Goal: Task Accomplishment & Management: Manage account settings

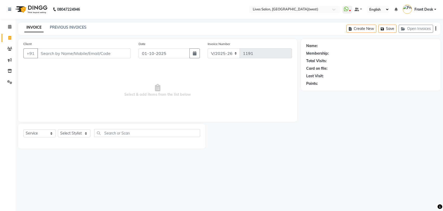
select select "4342"
select select "service"
click at [9, 83] on icon at bounding box center [9, 82] width 5 height 4
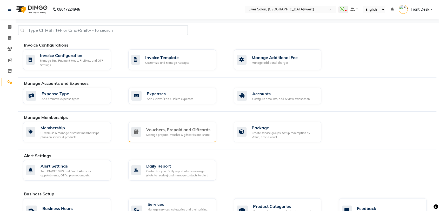
scroll to position [23, 0]
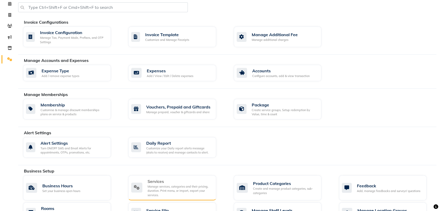
click at [164, 194] on div "Manage services, categories and their pricing, duration. Print menu, or import,…" at bounding box center [179, 190] width 64 height 13
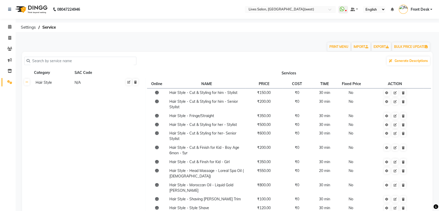
click at [58, 60] on input "text" at bounding box center [82, 61] width 104 height 8
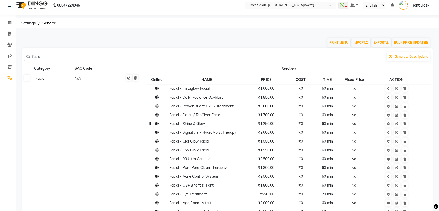
scroll to position [5, 0]
drag, startPoint x: 221, startPoint y: 130, endPoint x: 178, endPoint y: 64, distance: 78.8
click at [178, 64] on th "Services" at bounding box center [288, 68] width 287 height 10
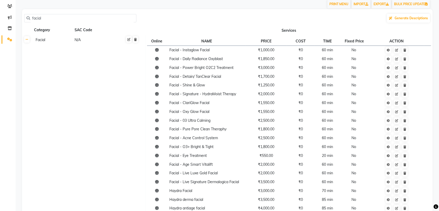
scroll to position [0, 0]
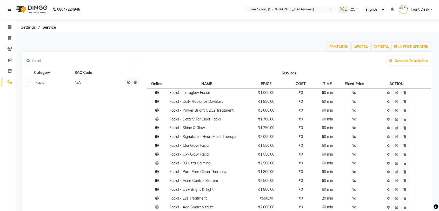
click at [54, 61] on input "facial" at bounding box center [82, 61] width 104 height 8
type input "f"
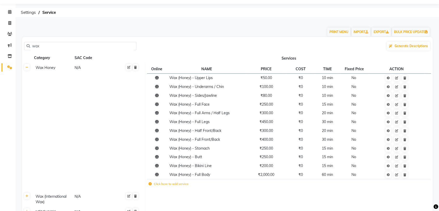
scroll to position [65, 0]
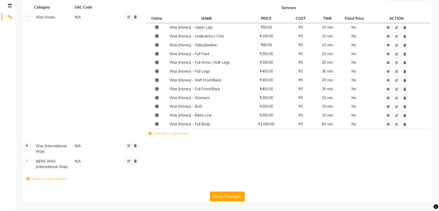
click at [28, 146] on icon at bounding box center [26, 145] width 3 height 3
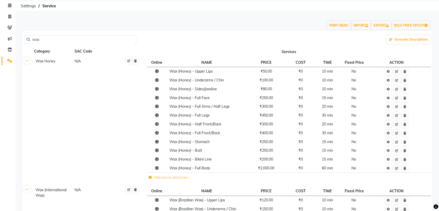
scroll to position [0, 0]
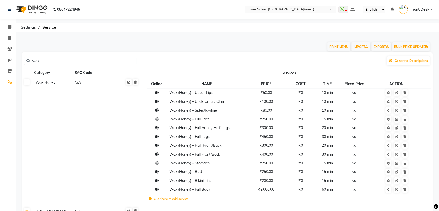
click at [65, 63] on input "wax" at bounding box center [82, 61] width 104 height 8
type input "w"
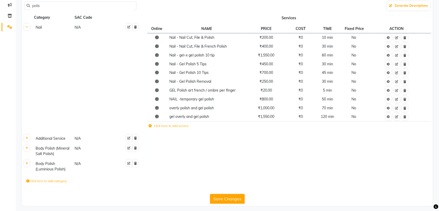
scroll to position [57, 0]
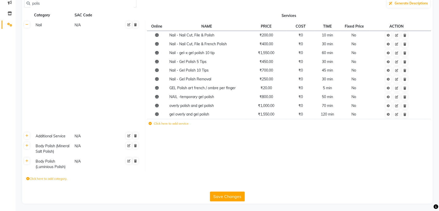
click at [28, 148] on th at bounding box center [27, 148] width 10 height 15
click at [27, 147] on link at bounding box center [26, 145] width 5 height 6
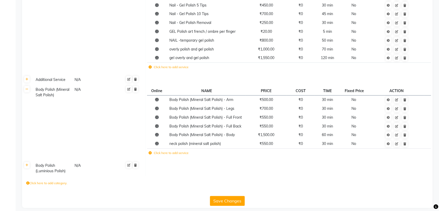
scroll to position [114, 0]
click at [28, 165] on icon at bounding box center [26, 164] width 3 height 3
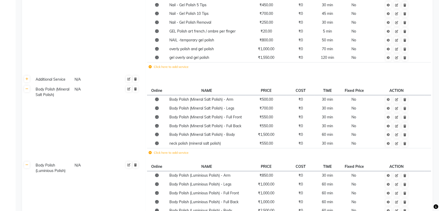
scroll to position [169, 0]
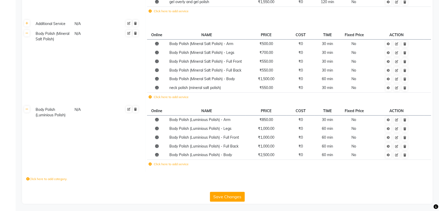
drag, startPoint x: 71, startPoint y: 134, endPoint x: 62, endPoint y: 135, distance: 9.0
click at [62, 135] on td "Body Polish (Luminious Polish) N/A" at bounding box center [88, 138] width 113 height 67
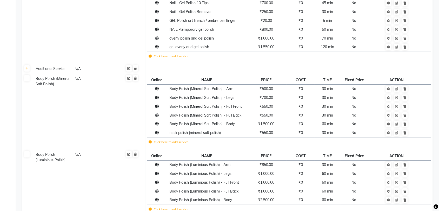
scroll to position [0, 0]
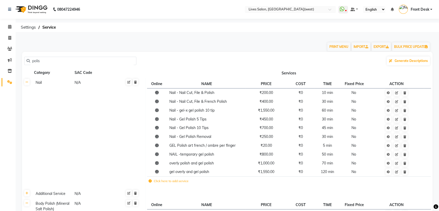
click at [66, 60] on input "polis" at bounding box center [82, 61] width 104 height 8
type input "p"
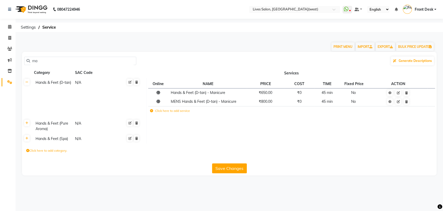
type input "m"
type input "p"
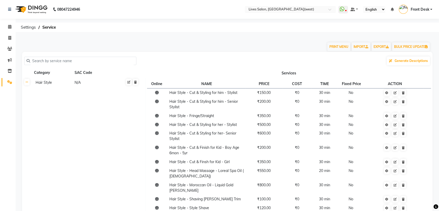
drag, startPoint x: 148, startPoint y: 59, endPoint x: 55, endPoint y: 59, distance: 93.7
click at [55, 59] on input "text" at bounding box center [82, 61] width 104 height 8
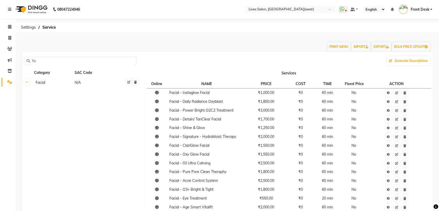
type input "f"
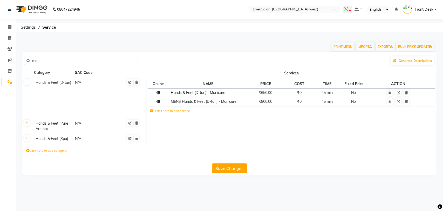
click at [73, 62] on input "mani" at bounding box center [82, 61] width 104 height 8
type input "m"
drag, startPoint x: 73, startPoint y: 62, endPoint x: 152, endPoint y: 67, distance: 79.4
click at [152, 67] on div "ped Generate Descriptions Category SAC Code Services Hands & Feet (D-tan) N/A O…" at bounding box center [229, 113] width 415 height 123
click at [55, 62] on input "ped" at bounding box center [82, 61] width 104 height 8
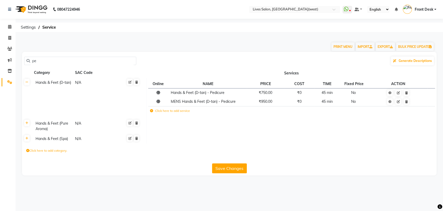
type input "p"
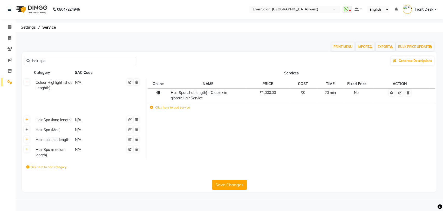
type input "hair spa"
click at [29, 132] on link at bounding box center [26, 129] width 5 height 6
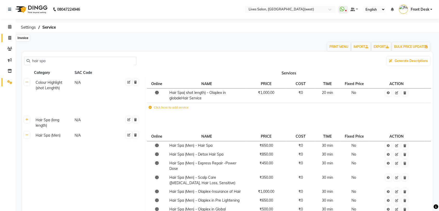
click at [10, 38] on icon at bounding box center [9, 38] width 3 height 4
select select "4342"
select select "service"
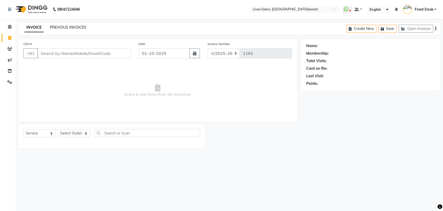
click at [82, 29] on link "PREVIOUS INVOICES" at bounding box center [68, 27] width 37 height 5
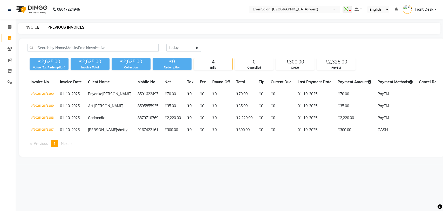
click at [26, 26] on link "INVOICE" at bounding box center [31, 27] width 15 height 5
select select "service"
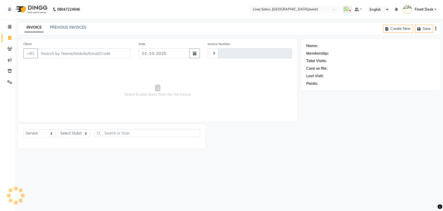
type input "1191"
select select "4342"
click at [83, 29] on link "PREVIOUS INVOICES" at bounding box center [68, 27] width 37 height 5
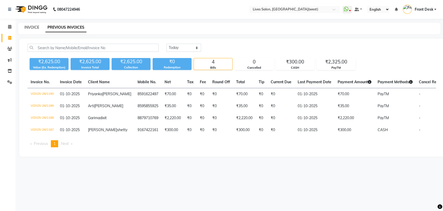
click at [35, 26] on link "INVOICE" at bounding box center [31, 27] width 15 height 5
select select "service"
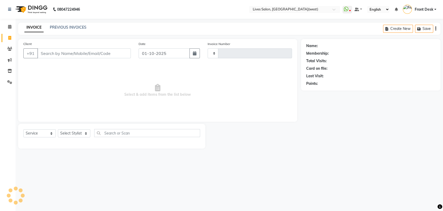
type input "1191"
select select "4342"
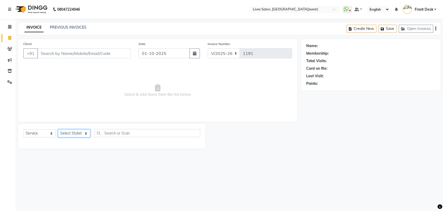
click at [79, 131] on select "Select Stylist Akshata Sarange Front Desk mansi Poonam Ratna Singh sameer salma…" at bounding box center [74, 133] width 32 height 8
select select "92753"
click at [58, 129] on select "Select Stylist Akshata Sarange Front Desk mansi Poonam Ratna Singh sameer salma…" at bounding box center [74, 133] width 32 height 8
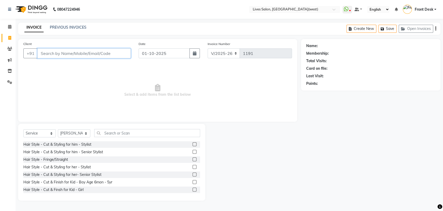
click at [48, 53] on input "Client" at bounding box center [83, 53] width 93 height 10
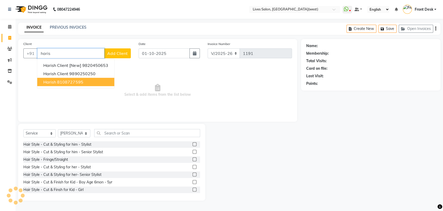
click at [73, 85] on button "harish 8108727595" at bounding box center [75, 82] width 77 height 8
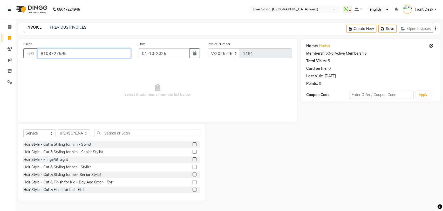
click at [99, 51] on input "8108727595" at bounding box center [83, 53] width 93 height 10
type input "8"
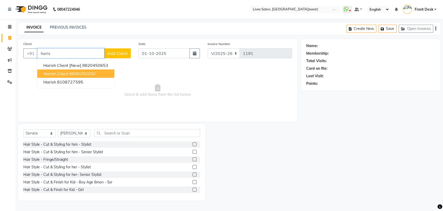
click at [99, 73] on button "Harish client 9890250250" at bounding box center [75, 73] width 77 height 8
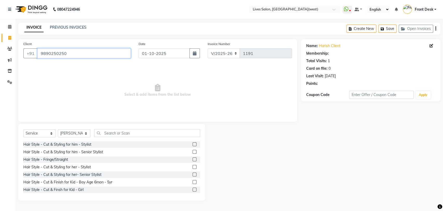
click at [93, 50] on input "9890250250" at bounding box center [83, 53] width 93 height 10
type input "9"
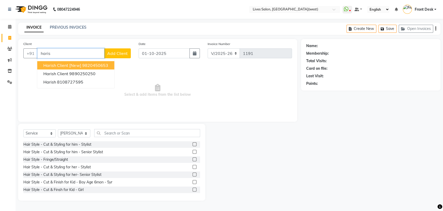
click at [83, 66] on ngb-highlight "9820450653" at bounding box center [95, 65] width 26 height 5
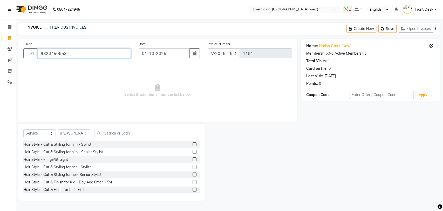
click at [73, 55] on input "9820450653" at bounding box center [83, 53] width 93 height 10
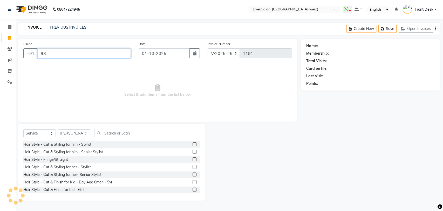
type input "9"
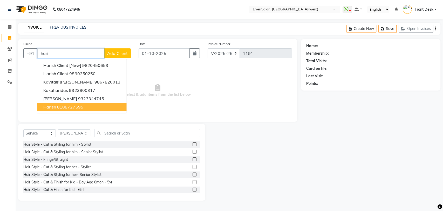
click at [60, 103] on button "harish 8108727595" at bounding box center [81, 107] width 89 height 8
type input "8108727595"
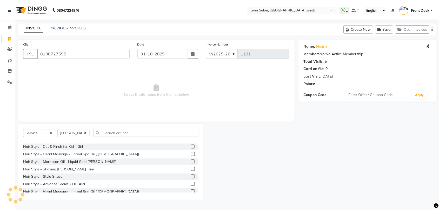
scroll to position [52, 0]
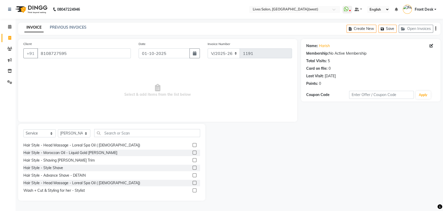
click at [193, 159] on label at bounding box center [195, 160] width 4 height 4
click at [193, 159] on input "checkbox" at bounding box center [194, 159] width 3 height 3
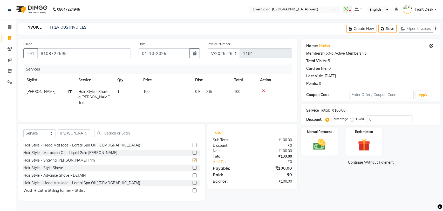
checkbox input "false"
click at [324, 134] on div "Manual Payment" at bounding box center [319, 141] width 38 height 29
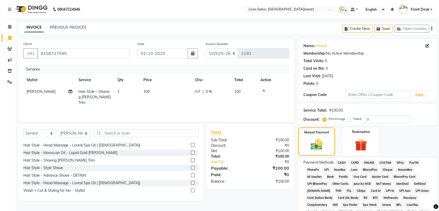
click at [412, 162] on span "PayTM" at bounding box center [413, 162] width 12 height 6
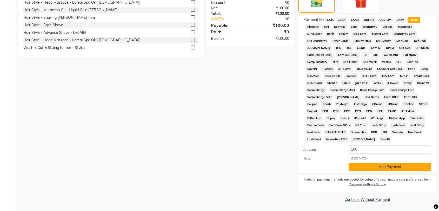
scroll to position [142, 0]
click at [387, 167] on button "Add Payment" at bounding box center [389, 167] width 83 height 8
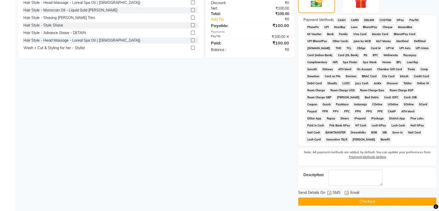
click at [378, 197] on button "Checkout" at bounding box center [367, 201] width 138 height 8
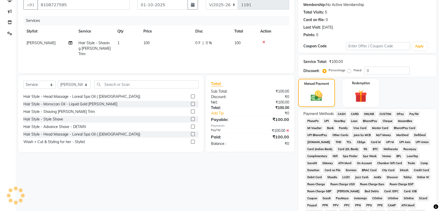
scroll to position [47, 0]
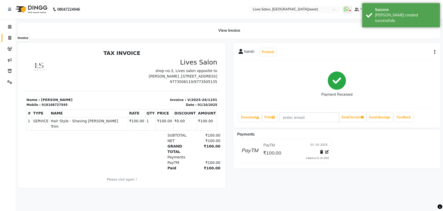
click at [12, 38] on span at bounding box center [9, 38] width 9 height 6
select select "service"
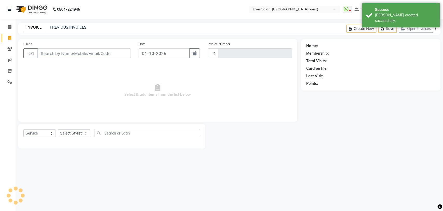
type input "1192"
select select "4342"
click at [11, 38] on icon at bounding box center [9, 38] width 3 height 4
select select "4342"
select select "service"
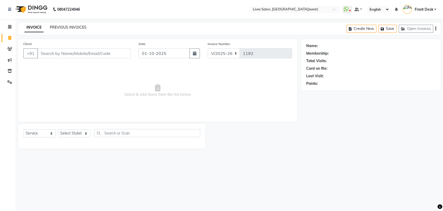
click at [75, 27] on link "PREVIOUS INVOICES" at bounding box center [68, 27] width 37 height 5
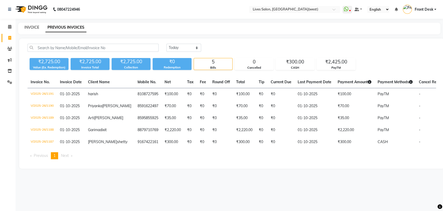
click at [36, 26] on link "INVOICE" at bounding box center [31, 27] width 15 height 5
select select "service"
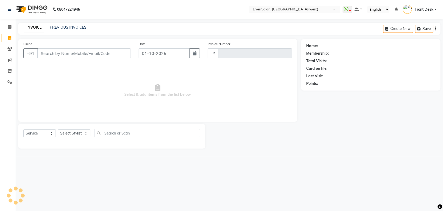
type input "1192"
select select "4342"
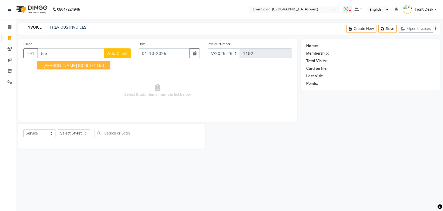
click at [78, 65] on ngb-highlight "9029471150" at bounding box center [91, 65] width 26 height 5
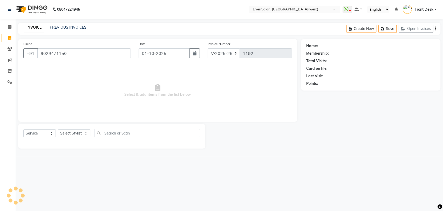
type input "9029471150"
click at [71, 131] on select "Select Stylist Akshata Sarange Front Desk mansi Poonam Ratna Singh sameer salma…" at bounding box center [74, 133] width 32 height 8
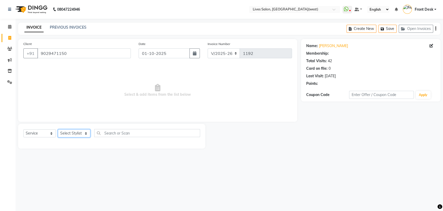
select select "1: Object"
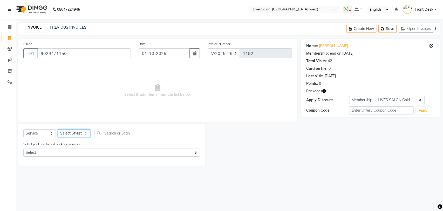
select select "24004"
click at [58, 129] on select "Select Stylist Akshata Sarange Front Desk mansi Poonam Ratna Singh sameer salma…" at bounding box center [74, 133] width 32 height 8
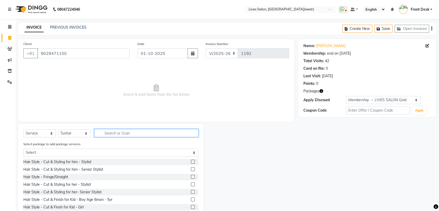
click at [120, 132] on input "text" at bounding box center [146, 133] width 104 height 8
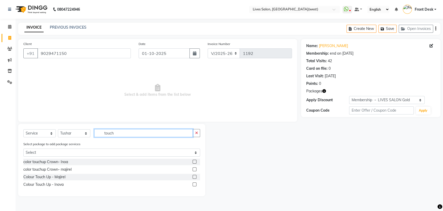
type input "touch"
click at [194, 183] on label at bounding box center [195, 184] width 4 height 4
click at [194, 183] on input "checkbox" at bounding box center [194, 183] width 3 height 3
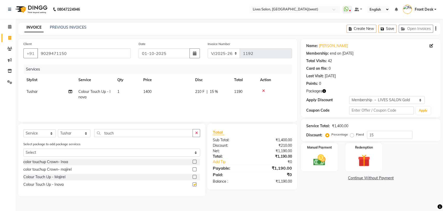
checkbox input "false"
click at [321, 159] on img at bounding box center [319, 159] width 21 height 15
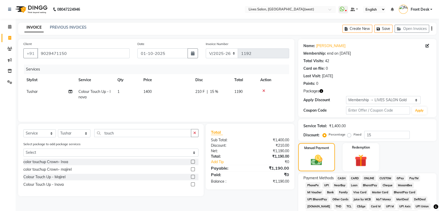
click at [412, 178] on span "PayTM" at bounding box center [413, 178] width 12 height 6
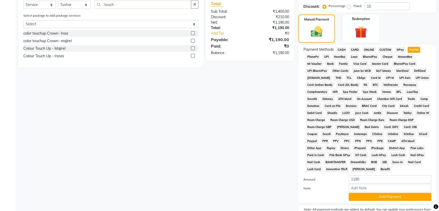
scroll to position [158, 0]
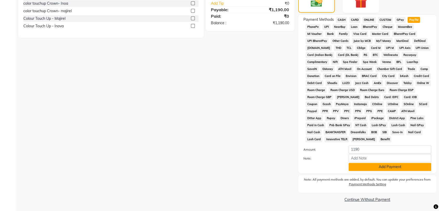
click at [388, 165] on button "Add Payment" at bounding box center [389, 166] width 83 height 8
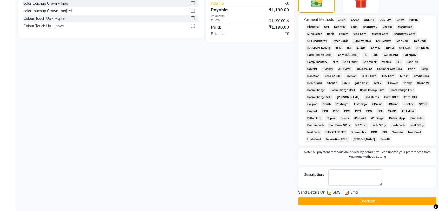
click at [376, 200] on button "Checkout" at bounding box center [367, 201] width 138 height 8
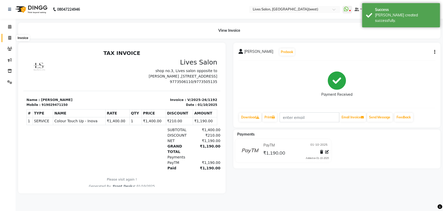
click at [11, 38] on icon at bounding box center [9, 38] width 3 height 4
select select "service"
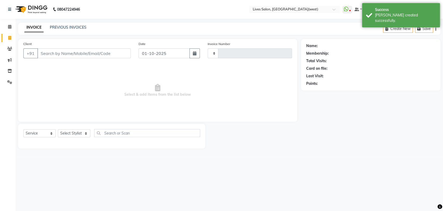
type input "1193"
select select "4342"
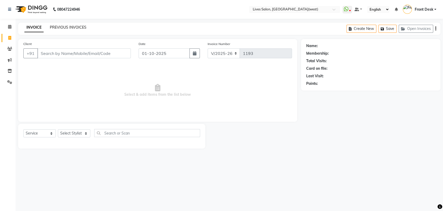
click at [69, 25] on link "PREVIOUS INVOICES" at bounding box center [68, 27] width 37 height 5
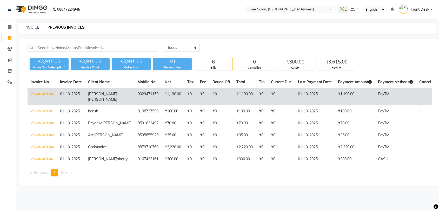
click at [102, 99] on span "Thomas" at bounding box center [102, 99] width 29 height 5
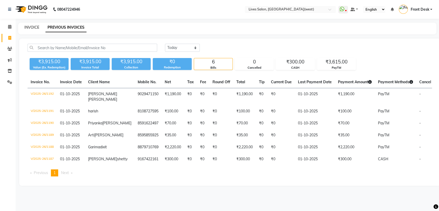
click at [33, 27] on link "INVOICE" at bounding box center [31, 27] width 15 height 5
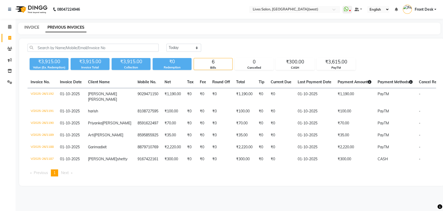
select select "service"
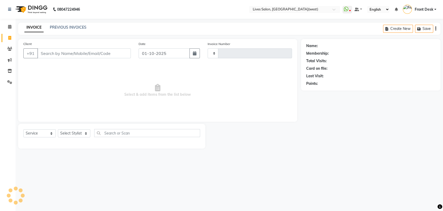
type input "1193"
select select "4342"
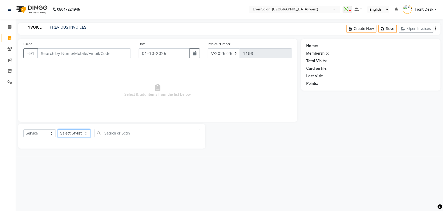
click at [75, 134] on select "Select Stylist Akshata Sarange Front Desk mansi Poonam Ratna Singh sameer salma…" at bounding box center [74, 133] width 32 height 8
select select "92753"
click at [58, 129] on select "Select Stylist Akshata Sarange Front Desk mansi Poonam Ratna Singh sameer salma…" at bounding box center [74, 133] width 32 height 8
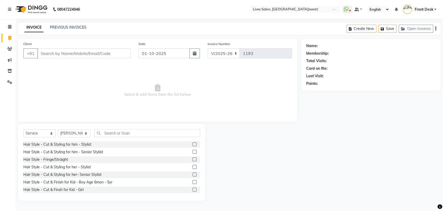
click at [193, 150] on label at bounding box center [195, 152] width 4 height 4
click at [193, 150] on input "checkbox" at bounding box center [194, 151] width 3 height 3
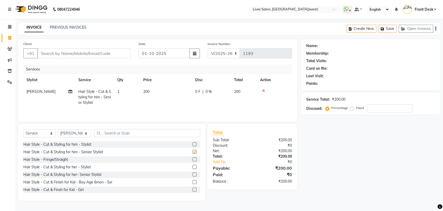
checkbox input "false"
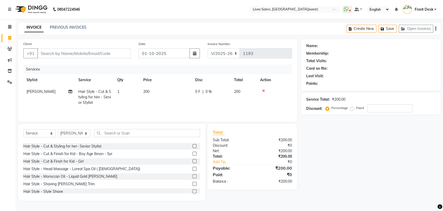
scroll to position [32, 0]
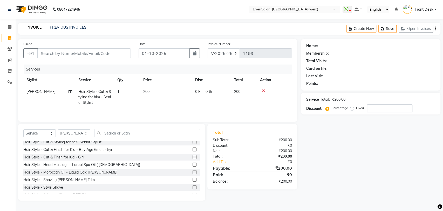
click at [193, 185] on label at bounding box center [195, 187] width 4 height 4
click at [193, 185] on input "checkbox" at bounding box center [194, 186] width 3 height 3
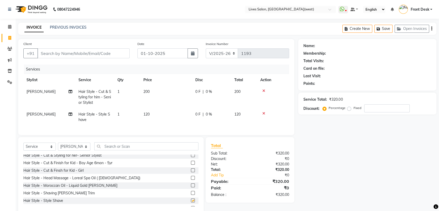
checkbox input "false"
click at [264, 112] on icon at bounding box center [263, 113] width 3 height 4
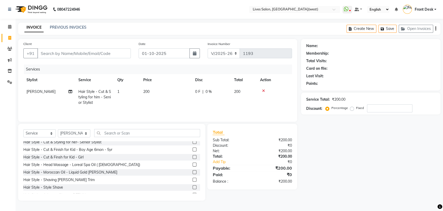
click at [264, 89] on icon at bounding box center [263, 91] width 3 height 4
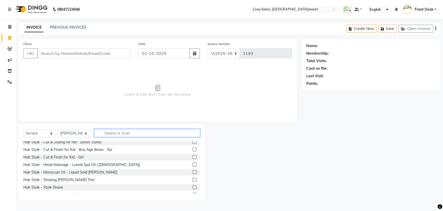
click at [112, 132] on input "text" at bounding box center [147, 133] width 106 height 8
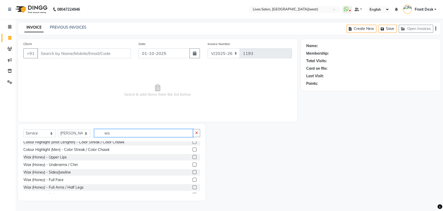
scroll to position [2, 0]
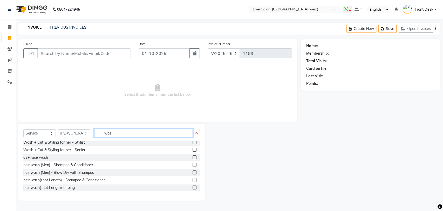
type input "was"
click at [193, 163] on label at bounding box center [195, 164] width 4 height 4
click at [193, 163] on input "checkbox" at bounding box center [194, 164] width 3 height 3
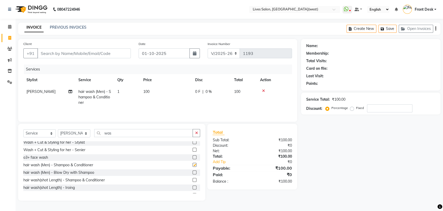
checkbox input "false"
click at [124, 134] on input "was" at bounding box center [143, 133] width 99 height 8
type input "w"
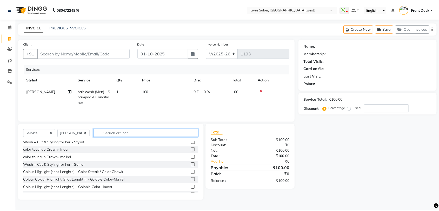
scroll to position [0, 0]
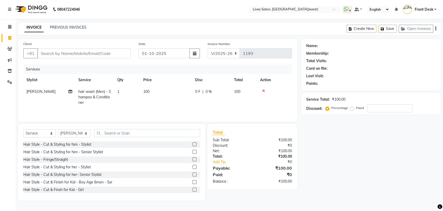
click at [193, 153] on label at bounding box center [195, 152] width 4 height 4
click at [193, 153] on input "checkbox" at bounding box center [194, 151] width 3 height 3
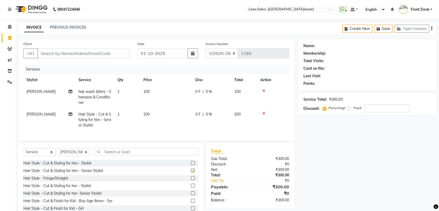
checkbox input "false"
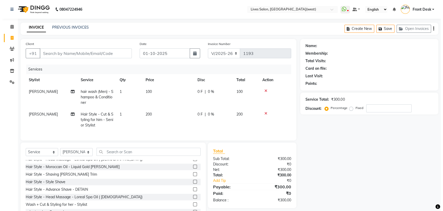
scroll to position [57, 0]
click at [191, 183] on label at bounding box center [193, 181] width 4 height 4
click at [191, 183] on input "checkbox" at bounding box center [192, 180] width 3 height 3
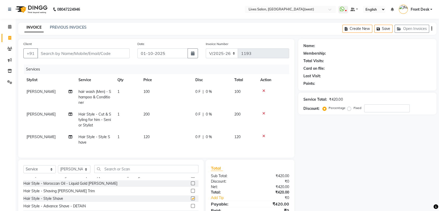
checkbox input "false"
click at [68, 52] on input "Client" at bounding box center [83, 53] width 92 height 10
type input "9"
type input "0"
type input "9892794960"
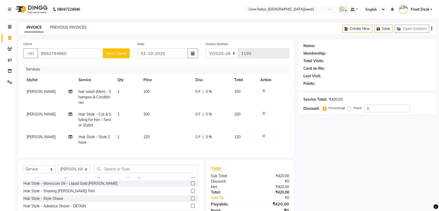
click at [126, 55] on span "Add Client" at bounding box center [116, 53] width 21 height 5
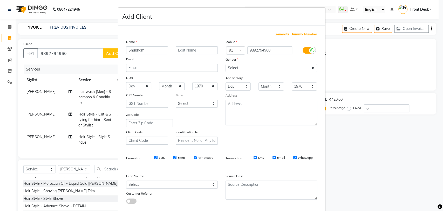
type input "Shubham"
click at [255, 67] on select "Select Male Female Other Prefer Not To Say" at bounding box center [272, 68] width 92 height 8
select select "male"
click at [226, 64] on select "Select Male Female Other Prefer Not To Say" at bounding box center [272, 68] width 92 height 8
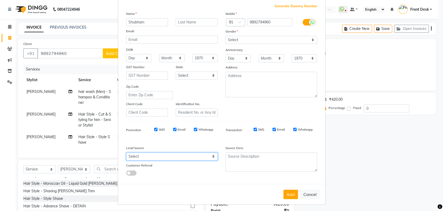
click at [192, 155] on select "Select Walk-in Referral Internet Friend Word of Mouth Advertisement Facebook Ju…" at bounding box center [172, 156] width 92 height 8
click at [126, 152] on select "Select Walk-in Referral Internet Friend Word of Mouth Advertisement Facebook Ju…" at bounding box center [172, 156] width 92 height 8
click at [127, 171] on span at bounding box center [131, 172] width 10 height 5
click at [126, 173] on input "checkbox" at bounding box center [126, 173] width 0 height 0
select select "29957"
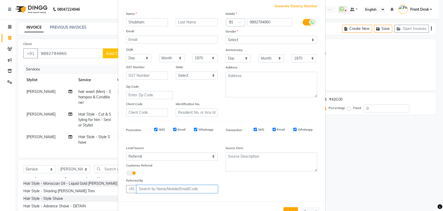
click at [150, 187] on input "Client" at bounding box center [177, 189] width 81 height 8
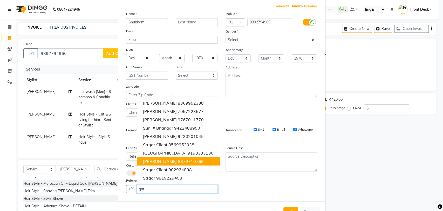
click at [178, 162] on ngb-highlight "8879710769" at bounding box center [191, 160] width 26 height 5
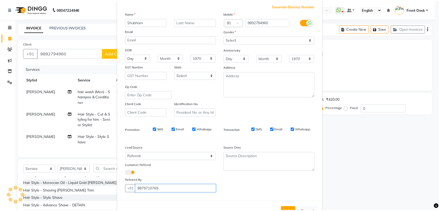
scroll to position [45, 0]
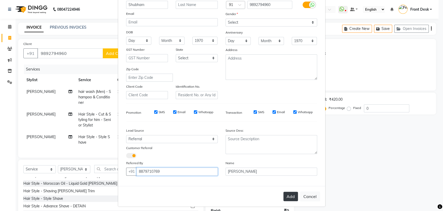
type input "8879710769"
click at [287, 194] on button "Add" at bounding box center [290, 195] width 15 height 9
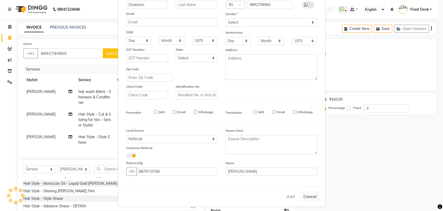
select select
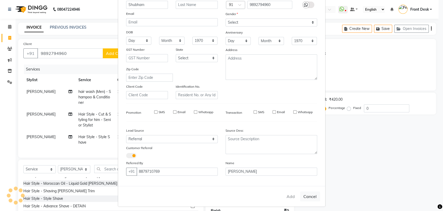
select select
checkbox input "false"
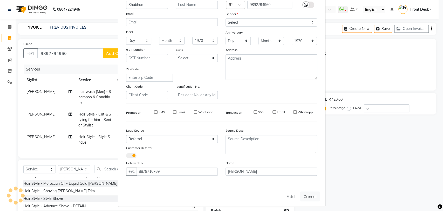
checkbox input "false"
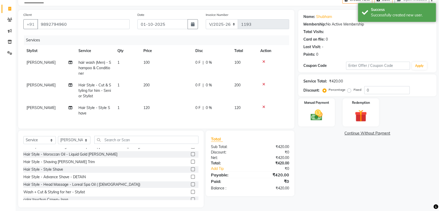
scroll to position [29, 0]
click at [317, 111] on img at bounding box center [316, 114] width 20 height 15
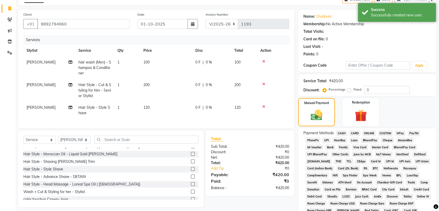
click at [415, 132] on span "PayTM" at bounding box center [413, 133] width 12 height 6
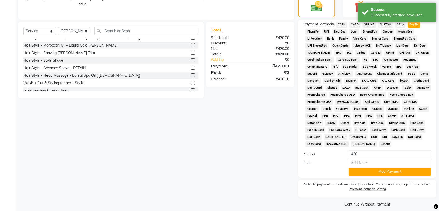
scroll to position [138, 0]
click at [388, 170] on button "Add Payment" at bounding box center [389, 171] width 83 height 8
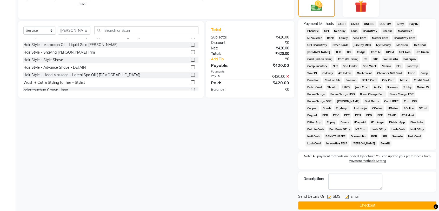
click at [388, 204] on button "Checkout" at bounding box center [367, 205] width 138 height 8
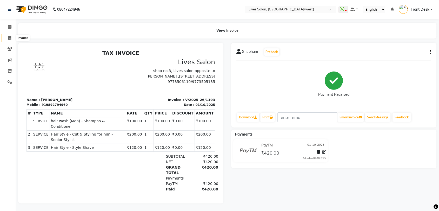
click at [8, 38] on icon at bounding box center [9, 38] width 3 height 4
select select "service"
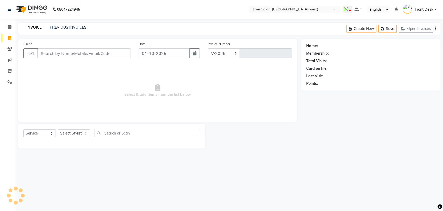
select select "4342"
type input "1194"
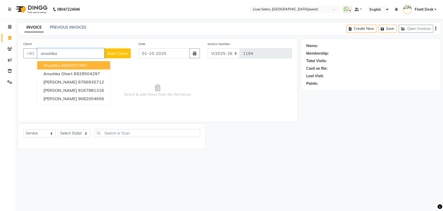
click at [89, 68] on button "anushka 8806007497" at bounding box center [73, 65] width 73 height 8
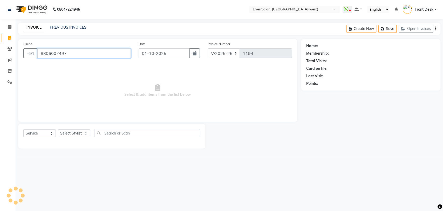
type input "8806007497"
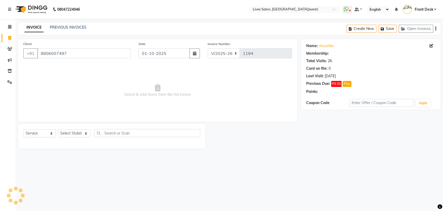
select select "1: Object"
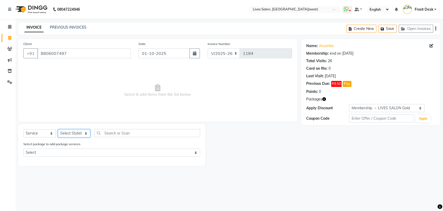
click at [82, 134] on select "Select Stylist Akshata Sarange Front Desk mansi Poonam Ratna Singh sameer salma…" at bounding box center [74, 133] width 32 height 8
select select "26838"
click at [58, 129] on select "Select Stylist Akshata Sarange Front Desk mansi Poonam Ratna Singh sameer salma…" at bounding box center [74, 133] width 32 height 8
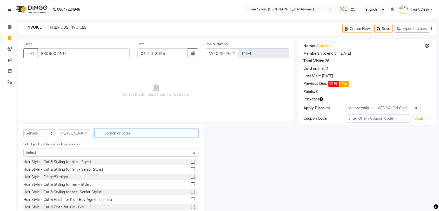
click at [113, 132] on input "text" at bounding box center [146, 133] width 104 height 8
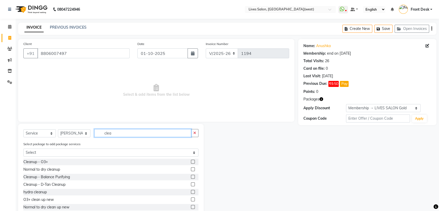
type input "clea"
click at [191, 183] on label at bounding box center [193, 184] width 4 height 4
click at [191, 183] on input "checkbox" at bounding box center [192, 183] width 3 height 3
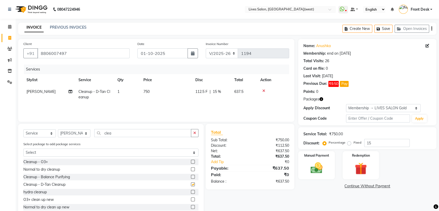
checkbox input "false"
click at [121, 135] on input "clea" at bounding box center [142, 133] width 97 height 8
type input "c"
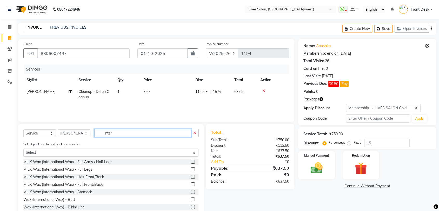
type input "inter"
click at [191, 160] on label at bounding box center [193, 161] width 4 height 4
click at [191, 160] on input "checkbox" at bounding box center [192, 161] width 3 height 3
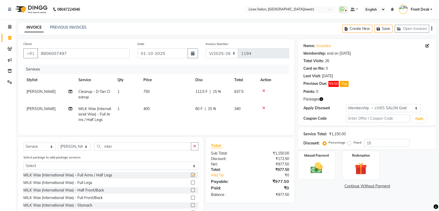
checkbox input "false"
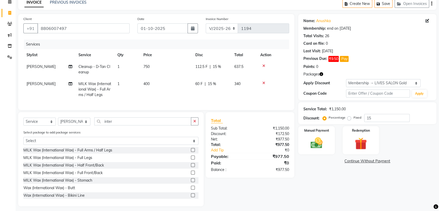
scroll to position [25, 0]
click at [191, 159] on label at bounding box center [193, 157] width 4 height 4
click at [191, 159] on input "checkbox" at bounding box center [192, 157] width 3 height 3
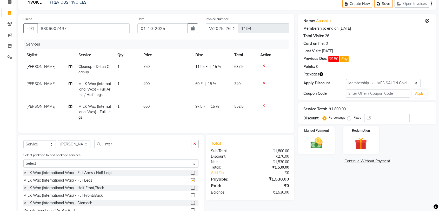
checkbox input "false"
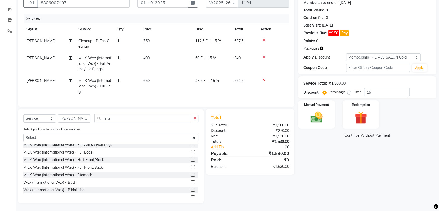
scroll to position [2, 0]
click at [191, 159] on label at bounding box center [193, 159] width 4 height 4
click at [191, 159] on input "checkbox" at bounding box center [192, 159] width 3 height 3
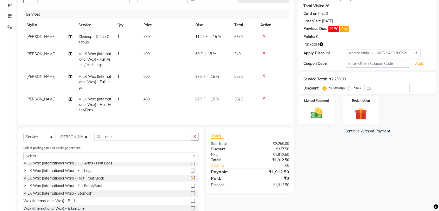
checkbox input "false"
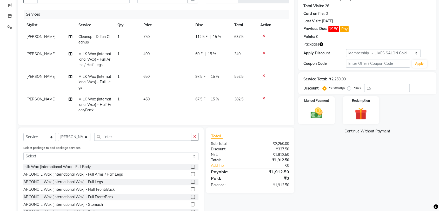
scroll to position [69, 0]
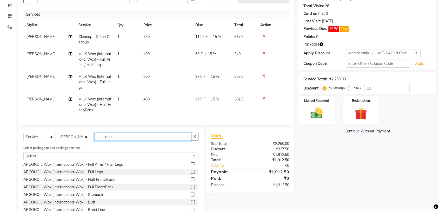
click at [126, 140] on input "inter" at bounding box center [142, 136] width 97 height 8
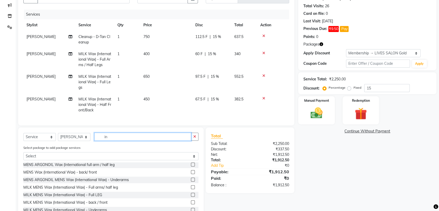
type input "i"
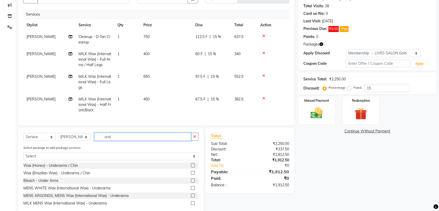
scroll to position [0, 0]
type input "und"
click at [192, 174] on label at bounding box center [193, 173] width 4 height 4
click at [192, 174] on input "checkbox" at bounding box center [192, 172] width 3 height 3
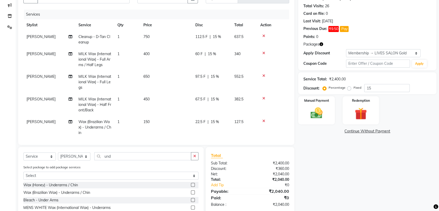
scroll to position [7, 0]
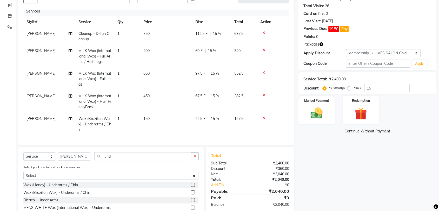
click at [192, 191] on label at bounding box center [193, 192] width 4 height 4
click at [192, 191] on input "checkbox" at bounding box center [192, 192] width 3 height 3
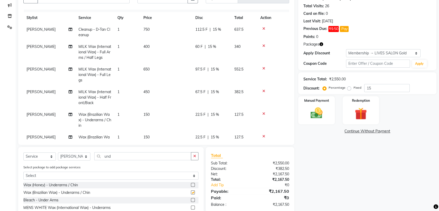
checkbox input "false"
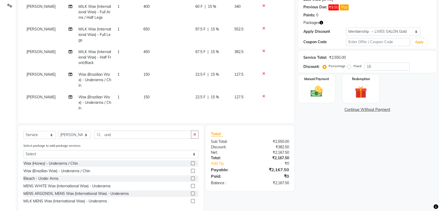
scroll to position [83, 0]
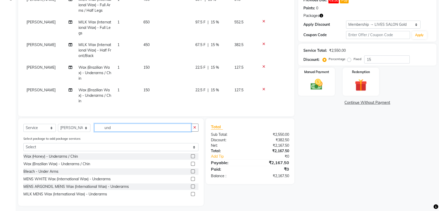
click at [121, 130] on input "und" at bounding box center [142, 127] width 97 height 8
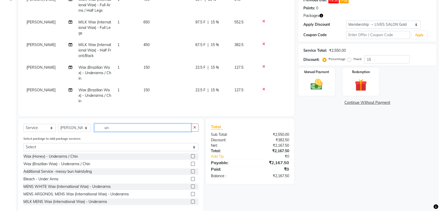
type input "u"
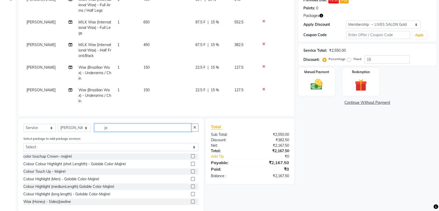
scroll to position [64, 0]
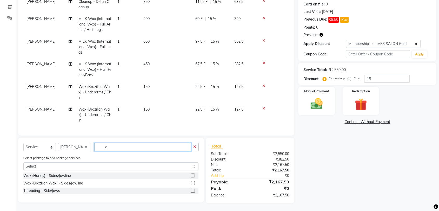
type input "ja"
click at [192, 181] on label at bounding box center [193, 183] width 4 height 4
click at [192, 181] on input "checkbox" at bounding box center [192, 182] width 3 height 3
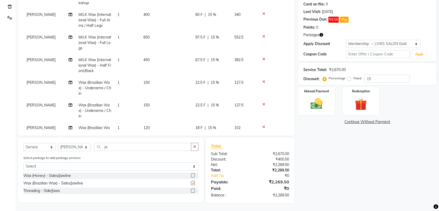
checkbox input "false"
click at [120, 148] on input "ja" at bounding box center [142, 147] width 97 height 8
type input "j"
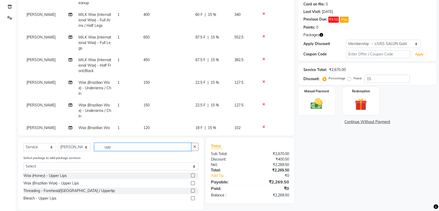
type input "upp"
click at [192, 183] on label at bounding box center [193, 183] width 4 height 4
click at [192, 183] on input "checkbox" at bounding box center [192, 182] width 3 height 3
checkbox input "false"
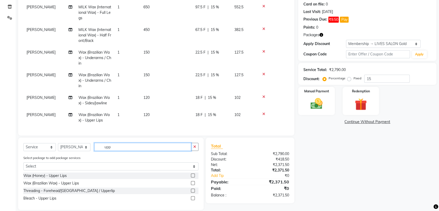
click at [117, 147] on input "upp" at bounding box center [142, 147] width 97 height 8
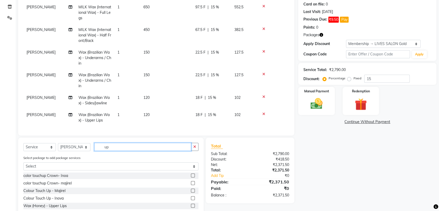
type input "u"
type input "chi"
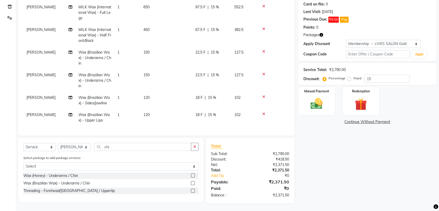
click at [192, 182] on label at bounding box center [193, 183] width 4 height 4
click at [192, 182] on input "checkbox" at bounding box center [192, 182] width 3 height 3
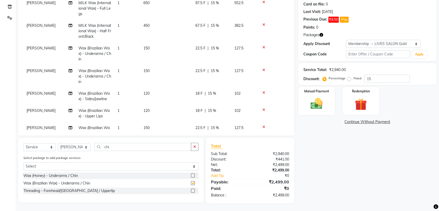
checkbox input "false"
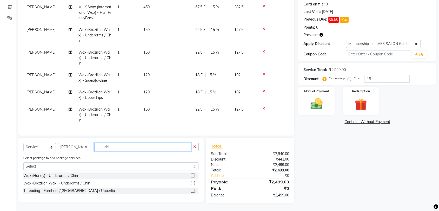
click at [126, 145] on input "chi" at bounding box center [142, 147] width 97 height 8
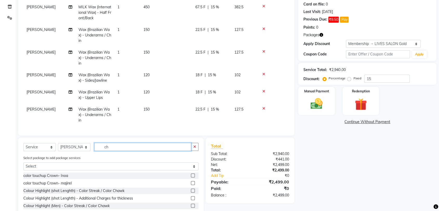
type input "c"
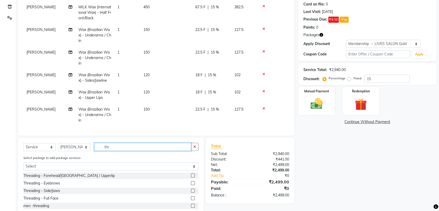
type input "thr"
click at [192, 182] on label at bounding box center [193, 183] width 4 height 4
click at [192, 182] on input "checkbox" at bounding box center [192, 182] width 3 height 3
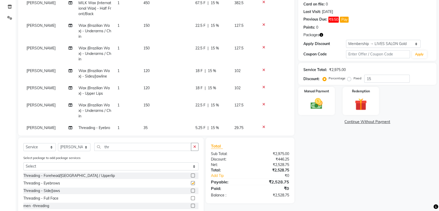
checkbox input "false"
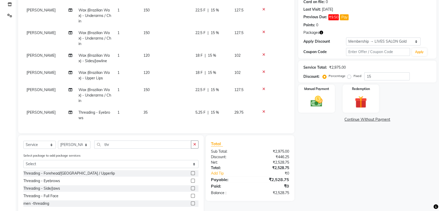
scroll to position [78, 0]
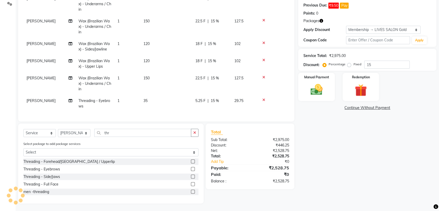
click at [194, 161] on label at bounding box center [193, 161] width 4 height 4
click at [194, 161] on input "checkbox" at bounding box center [192, 161] width 3 height 3
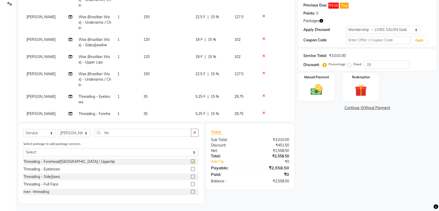
checkbox input "false"
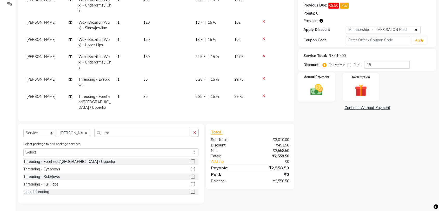
click at [311, 82] on div "Manual Payment" at bounding box center [316, 86] width 38 height 29
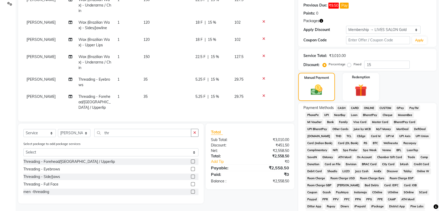
click at [341, 107] on span "CASH" at bounding box center [341, 108] width 11 height 6
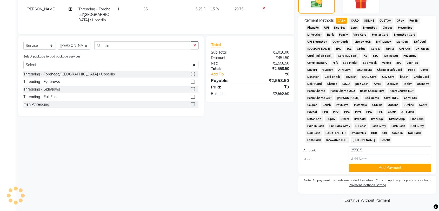
scroll to position [166, 0]
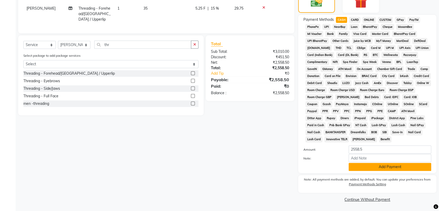
click at [385, 167] on button "Add Payment" at bounding box center [389, 166] width 83 height 8
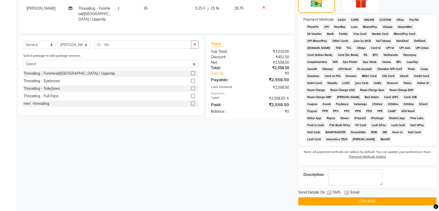
click at [376, 201] on button "Checkout" at bounding box center [367, 201] width 138 height 8
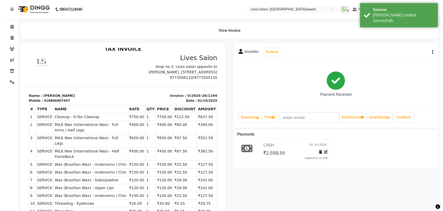
scroll to position [4, 0]
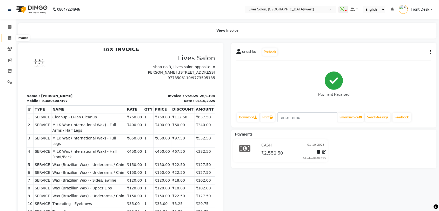
click at [10, 38] on icon at bounding box center [9, 38] width 3 height 4
select select "service"
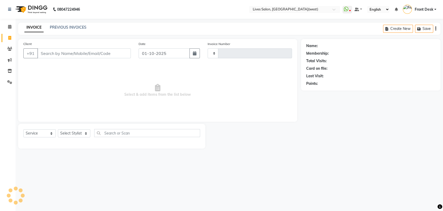
type input "1195"
select select "4342"
click at [75, 29] on link "PREVIOUS INVOICES" at bounding box center [68, 27] width 37 height 5
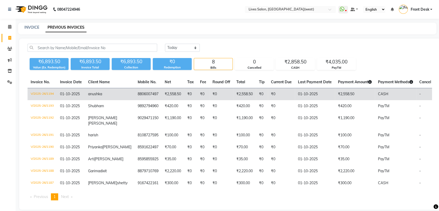
click at [134, 98] on td "8806007497" at bounding box center [147, 94] width 27 height 12
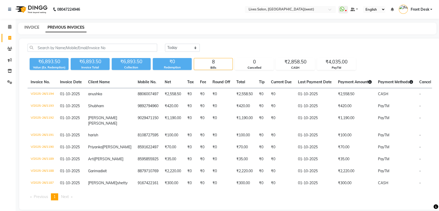
click at [30, 29] on link "INVOICE" at bounding box center [31, 27] width 15 height 5
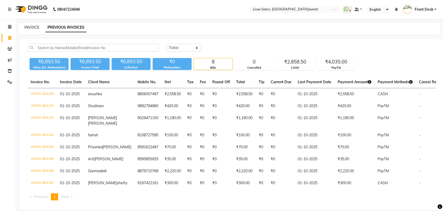
select select "4342"
select select "service"
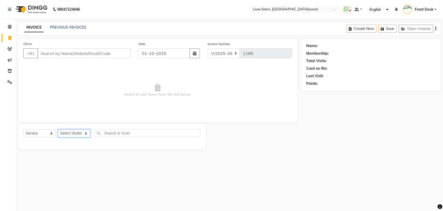
click at [76, 130] on select "Select Stylist" at bounding box center [74, 133] width 32 height 8
click at [78, 131] on select "Select Stylist Akshata Sarange Front Desk mansi Poonam Ratna Singh sameer salma…" at bounding box center [74, 133] width 32 height 8
select select "92753"
click at [58, 129] on select "Select Stylist Akshata Sarange Front Desk mansi Poonam Ratna Singh sameer salma…" at bounding box center [74, 133] width 32 height 8
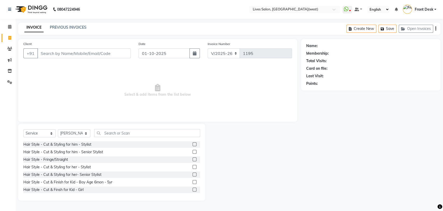
click at [193, 150] on label at bounding box center [195, 152] width 4 height 4
click at [193, 150] on input "checkbox" at bounding box center [194, 151] width 3 height 3
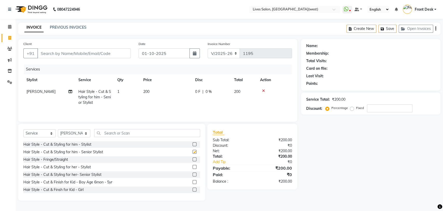
checkbox input "false"
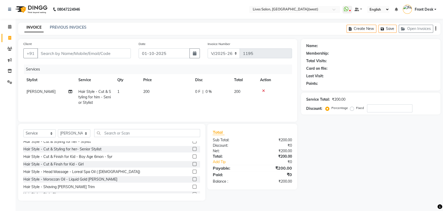
scroll to position [39, 0]
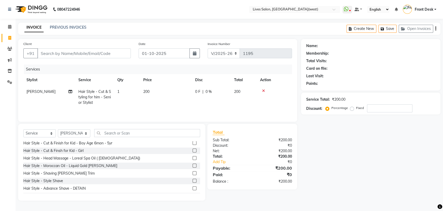
click at [193, 181] on label at bounding box center [195, 180] width 4 height 4
click at [193, 181] on input "checkbox" at bounding box center [194, 180] width 3 height 3
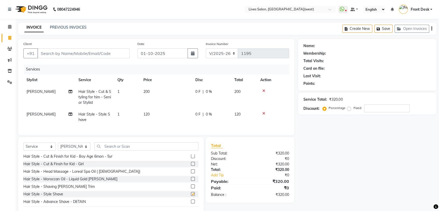
checkbox input "false"
click at [71, 49] on input "Client" at bounding box center [83, 53] width 92 height 10
type input "9"
type input "0"
type input "9322080111"
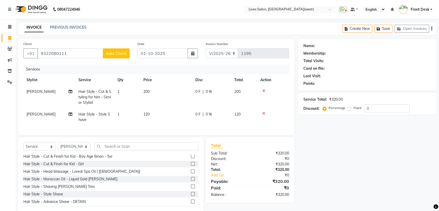
click at [116, 52] on span "Add Client" at bounding box center [116, 53] width 21 height 5
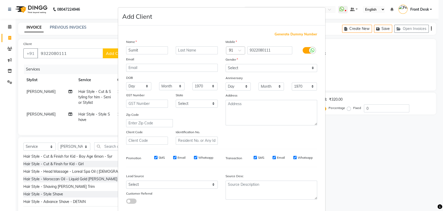
type input "Sumit"
click at [265, 71] on select "Select Male Female Other Prefer Not To Say" at bounding box center [272, 68] width 92 height 8
select select "male"
click at [226, 64] on select "Select Male Female Other Prefer Not To Say" at bounding box center [272, 68] width 92 height 8
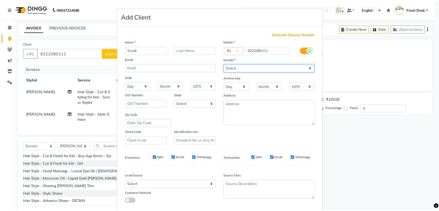
scroll to position [28, 0]
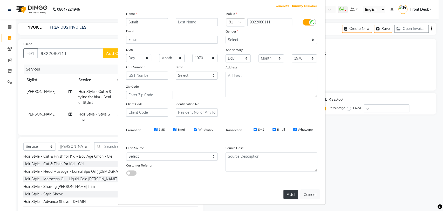
click at [287, 191] on button "Add" at bounding box center [290, 193] width 15 height 9
select select
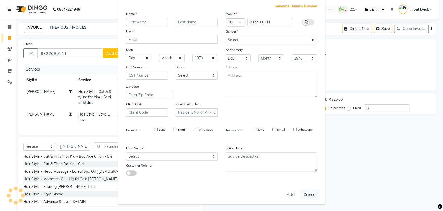
select select
checkbox input "false"
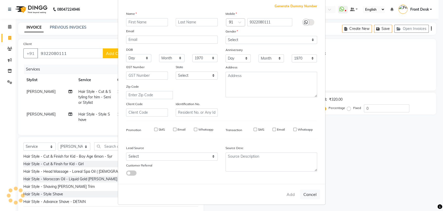
checkbox input "false"
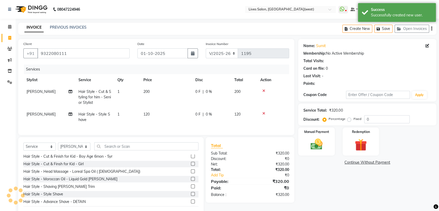
scroll to position [15, 0]
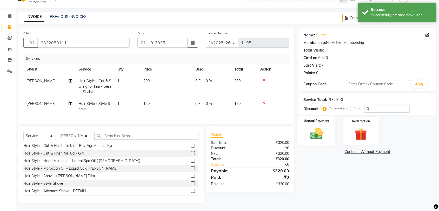
click at [322, 127] on img at bounding box center [316, 133] width 20 height 15
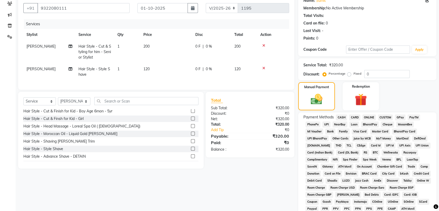
scroll to position [62, 0]
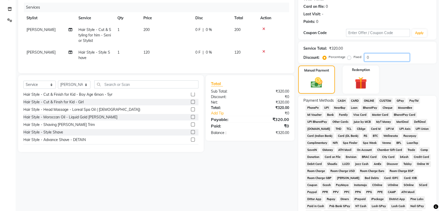
click at [379, 56] on input "0" at bounding box center [386, 57] width 45 height 8
type input "1"
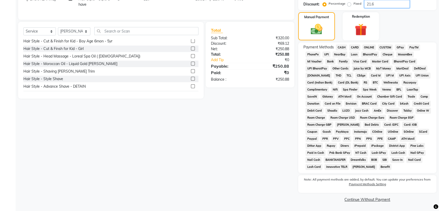
type input "21.6"
click at [411, 47] on span "PayTM" at bounding box center [413, 47] width 12 height 6
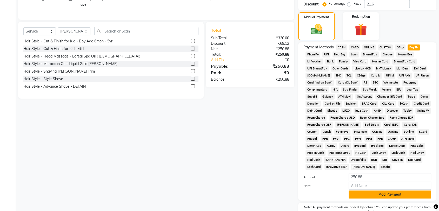
click at [388, 192] on button "Add Payment" at bounding box center [389, 194] width 83 height 8
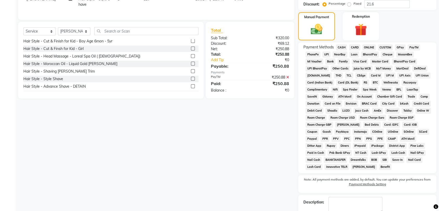
scroll to position [144, 0]
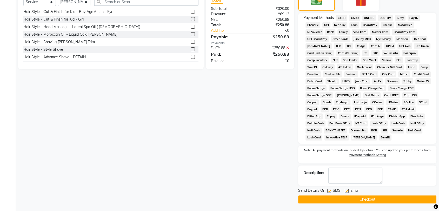
click at [387, 196] on button "Checkout" at bounding box center [367, 199] width 138 height 8
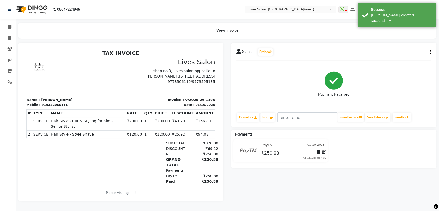
click at [10, 37] on icon at bounding box center [9, 38] width 3 height 4
select select "service"
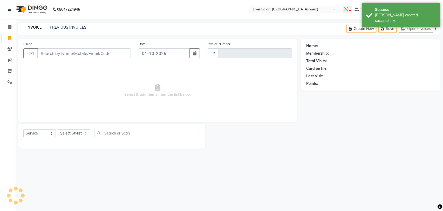
type input "1196"
select select "4342"
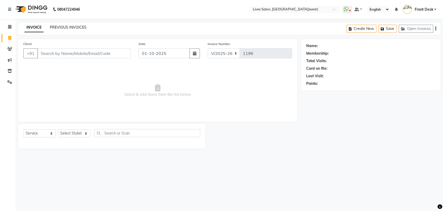
click at [79, 28] on link "PREVIOUS INVOICES" at bounding box center [68, 27] width 37 height 5
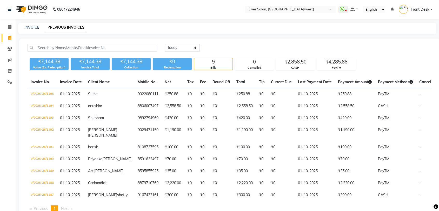
click at [10, 35] on link "Invoice" at bounding box center [8, 38] width 12 height 9
select select "service"
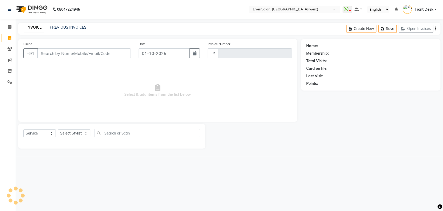
type input "1196"
select select "4342"
click at [84, 26] on link "PREVIOUS INVOICES" at bounding box center [68, 27] width 37 height 5
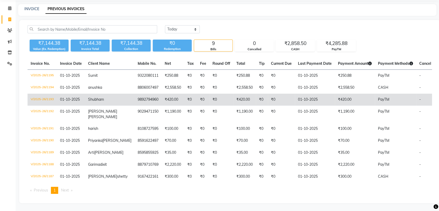
scroll to position [38, 0]
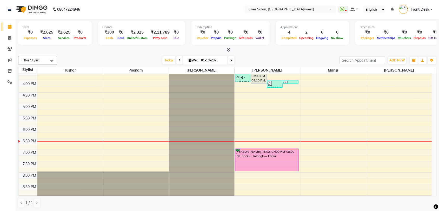
scroll to position [144, 0]
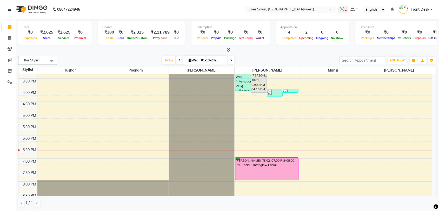
click at [230, 60] on icon at bounding box center [231, 60] width 2 height 3
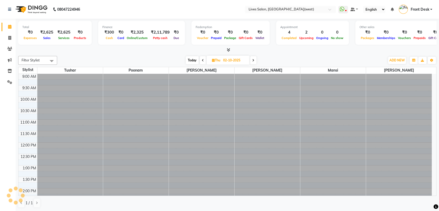
scroll to position [196, 0]
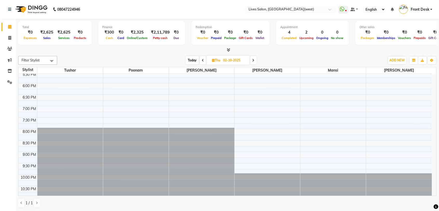
click at [255, 61] on span at bounding box center [253, 60] width 6 height 8
type input "03-10-2025"
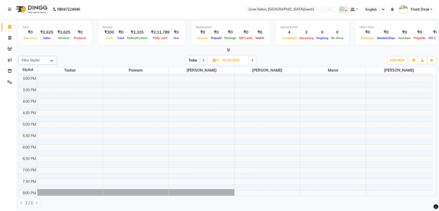
scroll to position [135, 0]
click at [116, 112] on div "9:00 AM 9:30 AM 10:00 AM 10:30 AM 11:00 AM 11:30 AM 12:00 PM 12:30 PM 1:00 PM 1…" at bounding box center [224, 98] width 413 height 320
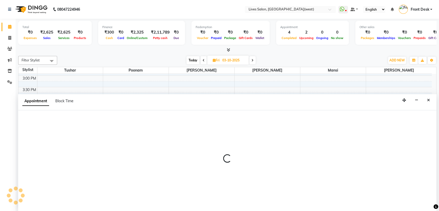
scroll to position [0, 0]
select select "24005"
select select "990"
select select "tentative"
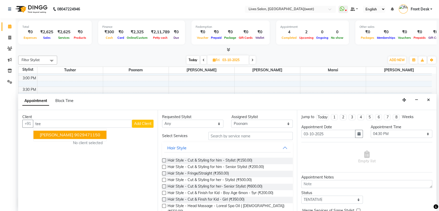
click at [93, 133] on ngb-highlight "9029471150" at bounding box center [87, 134] width 26 height 5
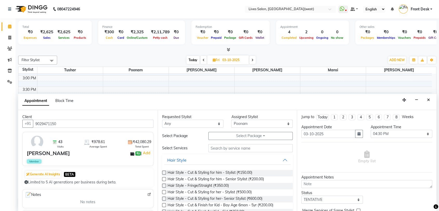
type input "9029471150"
click at [228, 147] on input "text" at bounding box center [250, 148] width 85 height 8
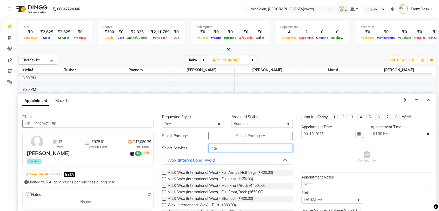
type input "inte"
click at [164, 171] on label at bounding box center [164, 172] width 4 height 4
click at [164, 171] on input "checkbox" at bounding box center [163, 172] width 3 height 3
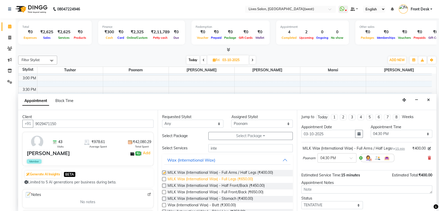
checkbox input "false"
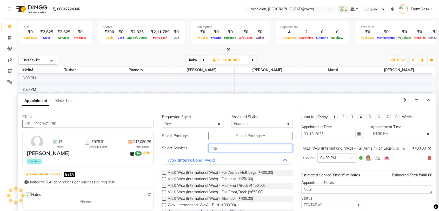
click at [216, 150] on input "inte" at bounding box center [250, 148] width 85 height 8
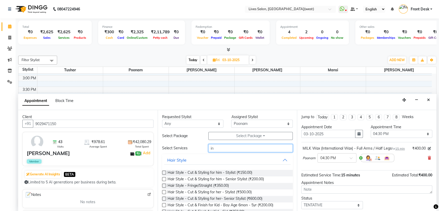
type input "i"
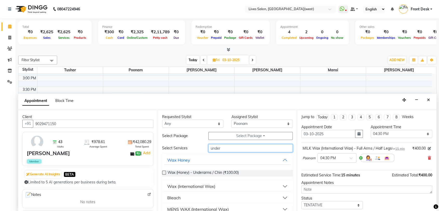
scroll to position [8, 0]
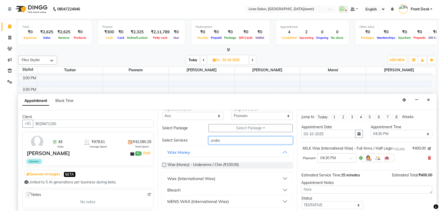
type input "under"
click at [283, 177] on button "Wax (International Wax)" at bounding box center [227, 177] width 127 height 9
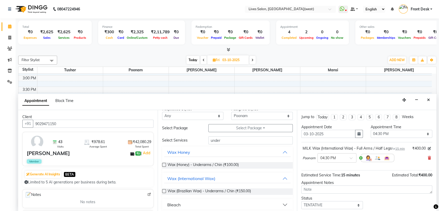
click at [164, 189] on label at bounding box center [164, 191] width 4 height 4
click at [164, 189] on input "checkbox" at bounding box center [163, 190] width 3 height 3
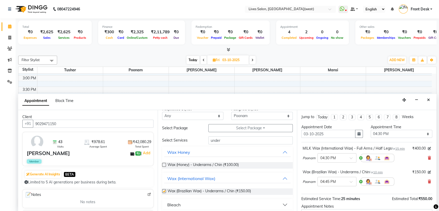
checkbox input "false"
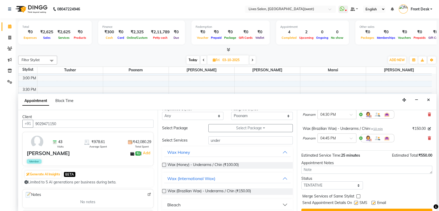
scroll to position [60, 0]
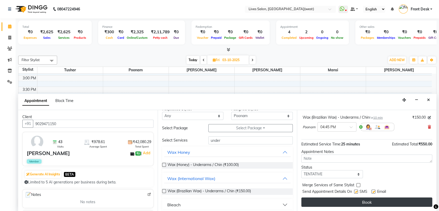
click at [386, 201] on button "Book" at bounding box center [366, 201] width 131 height 9
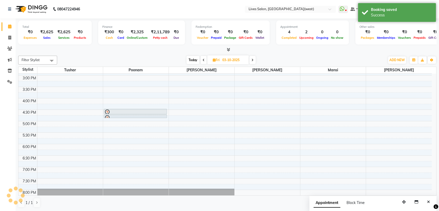
scroll to position [0, 0]
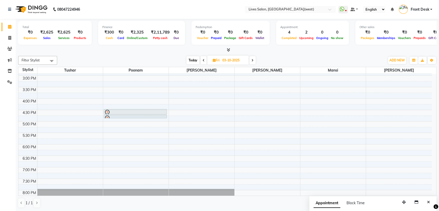
click at [196, 61] on span "Today" at bounding box center [192, 60] width 13 height 8
type input "01-10-2025"
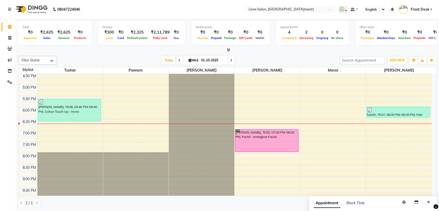
scroll to position [172, 0]
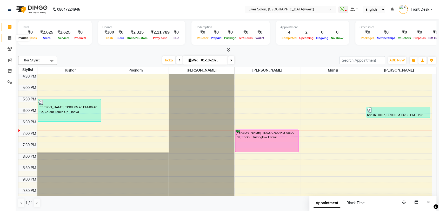
click at [9, 39] on icon at bounding box center [9, 38] width 3 height 4
select select "service"
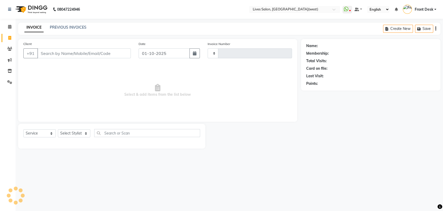
type input "1193"
select select "4342"
click at [7, 27] on span at bounding box center [9, 27] width 9 height 6
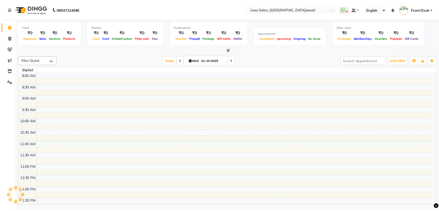
scroll to position [186, 0]
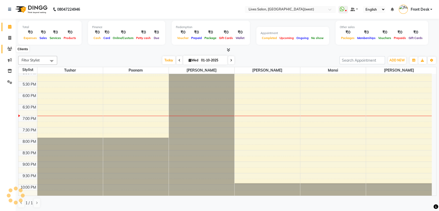
click at [9, 49] on icon at bounding box center [9, 49] width 5 height 4
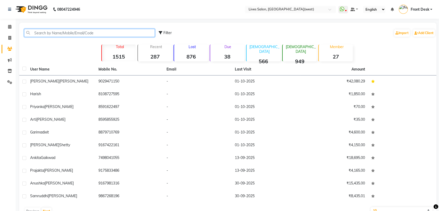
click at [52, 31] on input "text" at bounding box center [89, 33] width 131 height 8
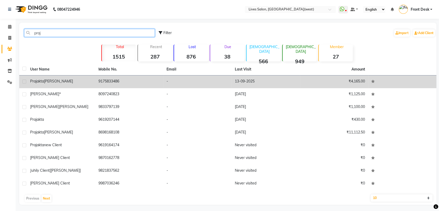
type input "praj"
click at [77, 87] on td "prajakta Chavhan" at bounding box center [61, 81] width 68 height 13
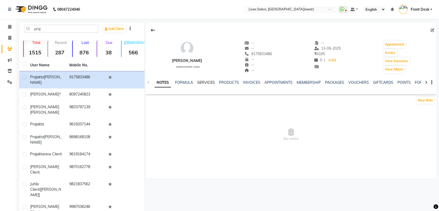
click at [207, 83] on link "SERVICES" at bounding box center [206, 82] width 18 height 5
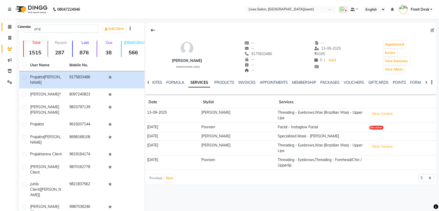
click at [10, 26] on icon at bounding box center [9, 27] width 3 height 4
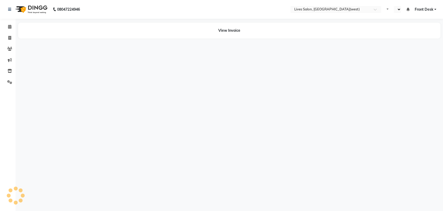
select select "en"
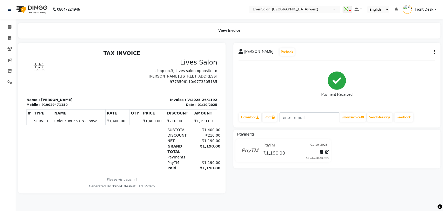
click at [435, 52] on icon "button" at bounding box center [434, 52] width 1 height 0
click at [418, 48] on div "Split Service Amount" at bounding box center [409, 45] width 36 height 6
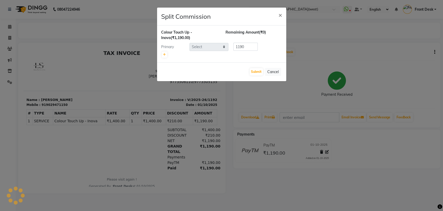
select select "24004"
click at [255, 74] on button "Submit" at bounding box center [256, 71] width 13 height 7
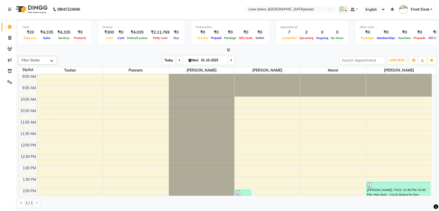
click at [169, 61] on span "Today" at bounding box center [168, 60] width 13 height 8
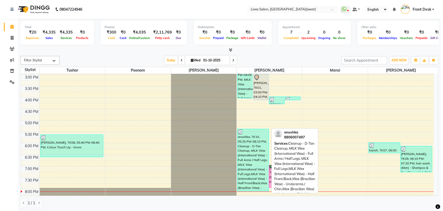
scroll to position [135, 0]
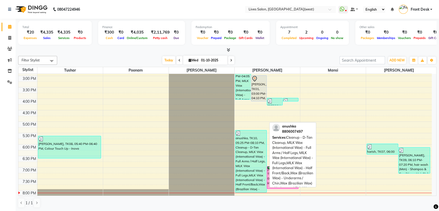
click at [243, 141] on div "anushka, TK10, 05:25 PM-08:10 PM, Cleanup - D-Tan Cleanup, MILK Wax (Internatio…" at bounding box center [250, 161] width 31 height 62
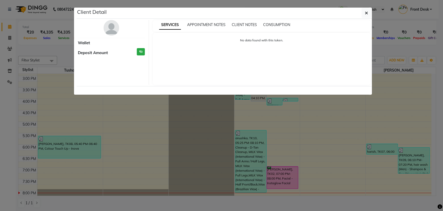
select select "3"
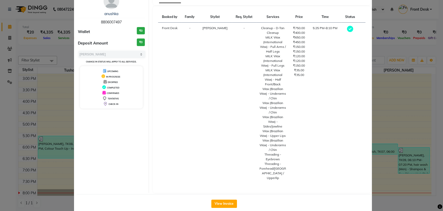
scroll to position [0, 0]
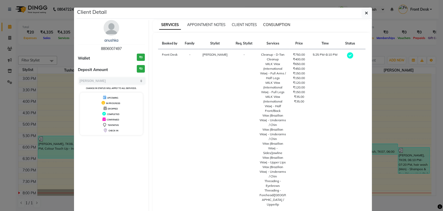
click at [274, 24] on span "CONSUMPTION" at bounding box center [276, 24] width 27 height 5
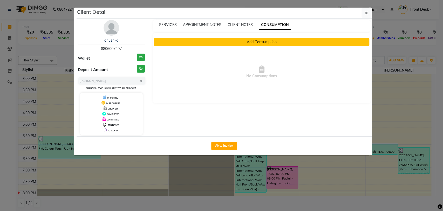
click at [266, 43] on button "Add Consumption" at bounding box center [261, 42] width 215 height 8
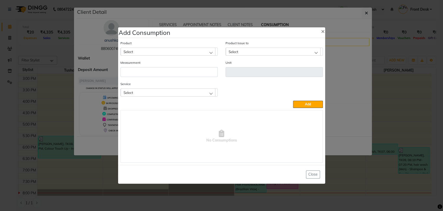
click at [205, 51] on div "Select" at bounding box center [168, 52] width 95 height 8
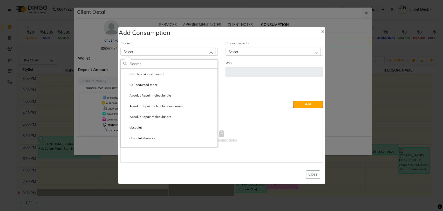
click at [174, 51] on div "Select" at bounding box center [168, 52] width 95 height 8
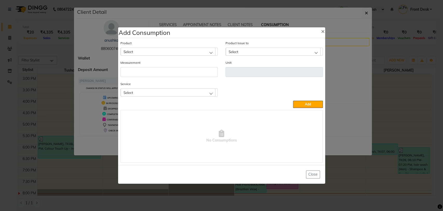
click at [174, 51] on div "Select" at bounding box center [168, 52] width 95 height 8
type input "milk"
click at [168, 78] on li "MILK RICA WAX" at bounding box center [169, 74] width 97 height 11
type input "gms"
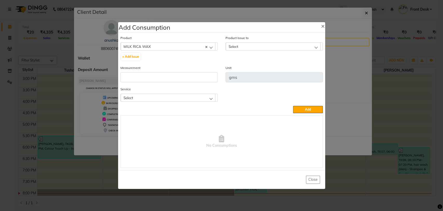
click at [249, 48] on div "Select" at bounding box center [273, 46] width 95 height 8
click at [247, 67] on label "2025-10-01, Issued to: Front Desk, Balance: 745" at bounding box center [262, 68] width 68 height 5
click at [164, 79] on input "number" at bounding box center [168, 77] width 97 height 10
type input "15"
click at [192, 97] on div "Select" at bounding box center [168, 97] width 95 height 8
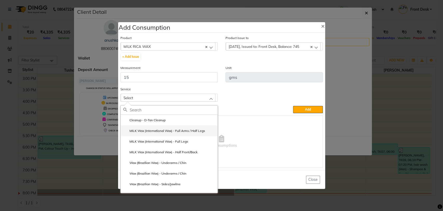
click at [186, 132] on label "MILK Wax (International Wax) - Full Arms / Half Legs" at bounding box center [164, 130] width 82 height 5
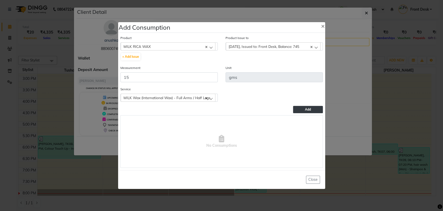
click at [307, 107] on span "Add" at bounding box center [308, 109] width 6 height 4
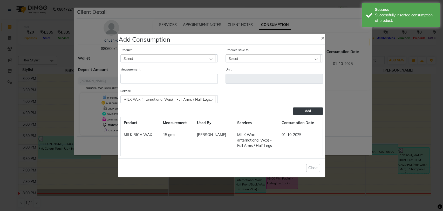
click at [203, 56] on div "Select" at bounding box center [168, 58] width 95 height 8
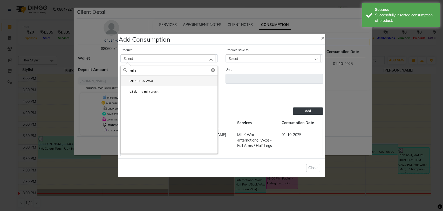
type input "milk"
click at [181, 83] on li "MILK RICA WAX" at bounding box center [169, 80] width 97 height 11
type input "gms"
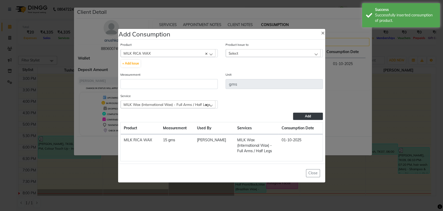
click at [267, 53] on div "Select" at bounding box center [273, 53] width 95 height 8
click at [268, 73] on li "2025-10-01, Issued to: Front Desk, Balance: 730" at bounding box center [274, 75] width 97 height 11
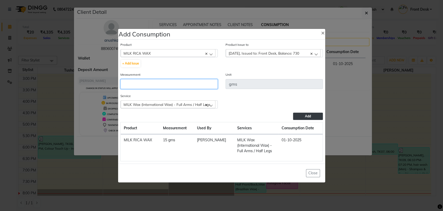
click at [145, 86] on input "number" at bounding box center [168, 84] width 97 height 10
type input "3"
type input "30"
click at [164, 103] on span "MILK Wax (International Wax) - Full Arms / Half Legs" at bounding box center [167, 104] width 87 height 4
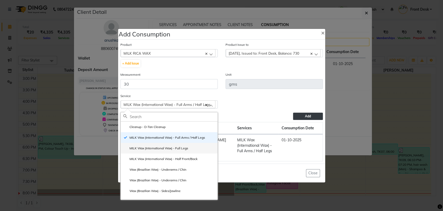
click at [170, 148] on label "MILK Wax (International Wax) - Full Legs" at bounding box center [155, 148] width 65 height 5
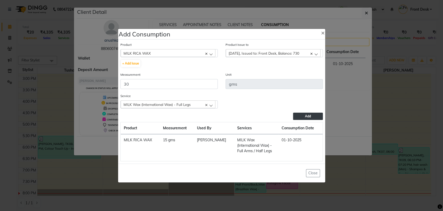
click at [305, 116] on span "Add" at bounding box center [308, 116] width 6 height 4
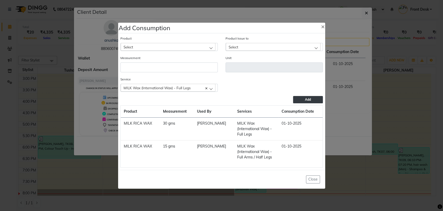
click at [209, 48] on div "Select" at bounding box center [168, 47] width 95 height 8
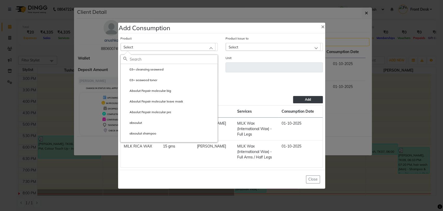
click at [209, 48] on div "Select" at bounding box center [168, 47] width 95 height 8
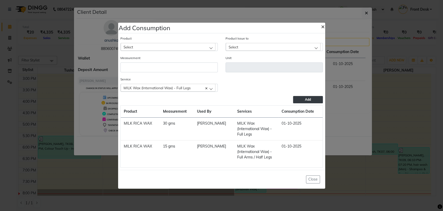
click at [321, 26] on span "×" at bounding box center [323, 26] width 4 height 8
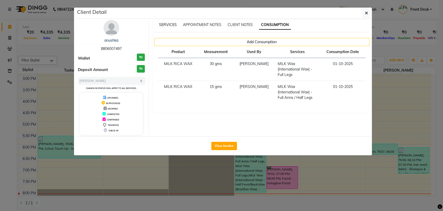
click at [167, 25] on span "SERVICES" at bounding box center [168, 24] width 18 height 5
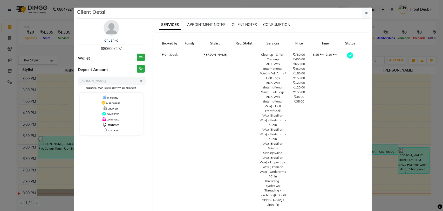
click at [269, 23] on span "CONSUMPTION" at bounding box center [276, 24] width 27 height 5
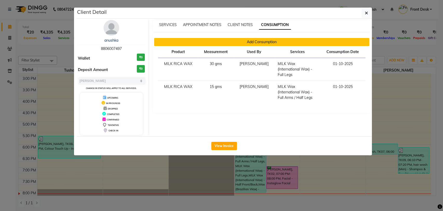
click at [194, 40] on button "Add Consumption" at bounding box center [261, 42] width 215 height 8
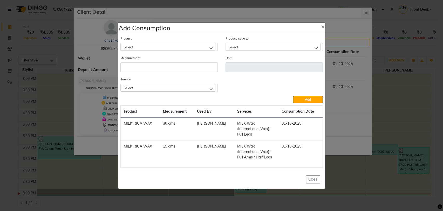
click at [194, 47] on div "Select" at bounding box center [168, 47] width 95 height 8
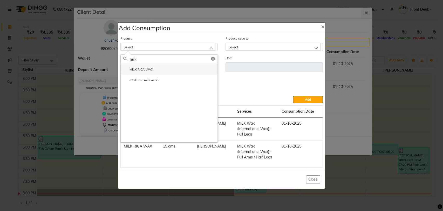
type input "milk"
click at [163, 73] on li "MILK RICA WAX" at bounding box center [169, 69] width 97 height 11
type input "gms"
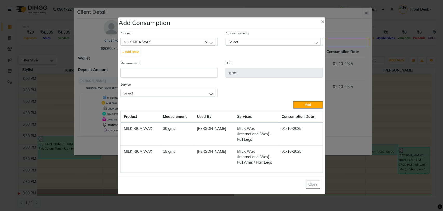
click at [249, 45] on div "Select" at bounding box center [273, 42] width 95 height 8
click at [249, 66] on label "2025-10-01, Issued to: Front Desk, Balance: 700" at bounding box center [262, 64] width 68 height 5
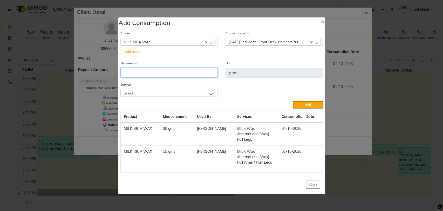
click at [146, 74] on input "number" at bounding box center [168, 72] width 97 height 10
type input "20"
click at [210, 91] on div "Select" at bounding box center [168, 93] width 95 height 8
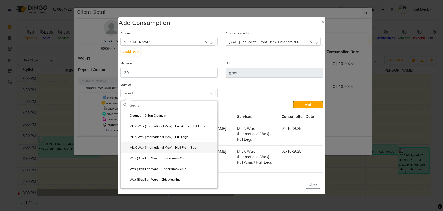
click at [186, 151] on li "MILK Wax (International Wax) - Half Front/Back" at bounding box center [169, 147] width 97 height 11
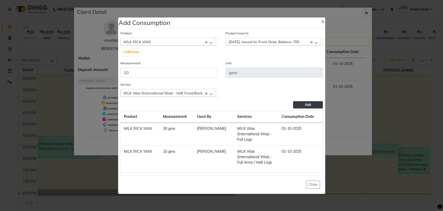
click at [297, 103] on button "Add" at bounding box center [308, 104] width 30 height 7
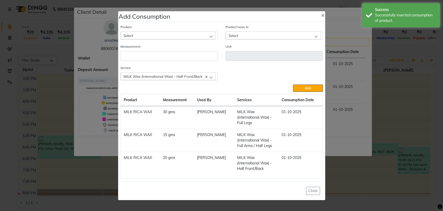
click at [207, 36] on div "Select" at bounding box center [168, 35] width 95 height 8
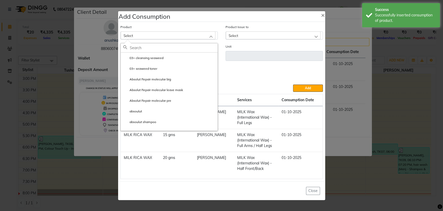
type input "b"
click at [322, 15] on span "×" at bounding box center [323, 15] width 4 height 8
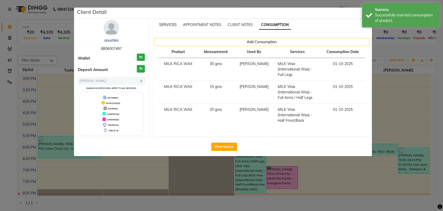
click at [169, 25] on span "SERVICES" at bounding box center [168, 24] width 18 height 5
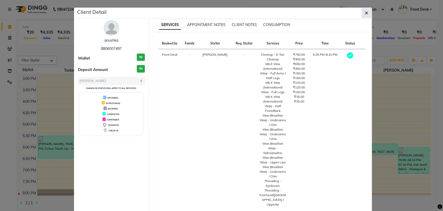
click at [366, 12] on button "button" at bounding box center [367, 13] width 10 height 10
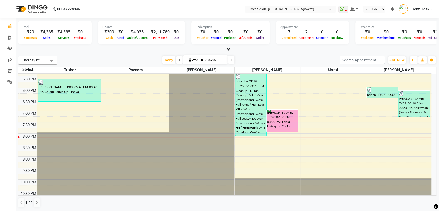
scroll to position [196, 0]
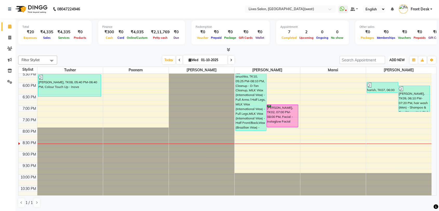
click at [399, 61] on span "ADD NEW" at bounding box center [396, 60] width 15 height 4
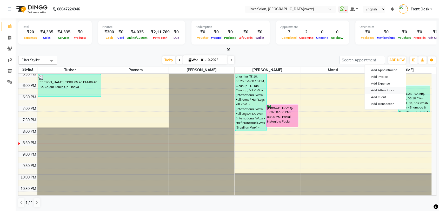
click at [395, 89] on link "Add Attendance" at bounding box center [384, 90] width 41 height 7
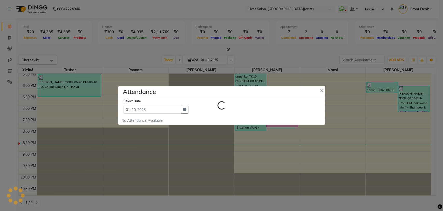
select select "A"
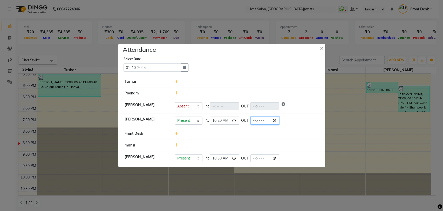
click at [250, 121] on input "time" at bounding box center [264, 120] width 29 height 8
type input "21:00"
click at [290, 127] on li "Ratna Singh Present Absent Late Half Day Weekly Off IN: 10:20 OUT: 21:00" at bounding box center [221, 120] width 205 height 15
select select "A"
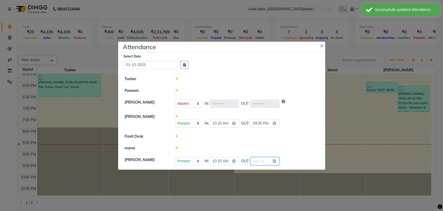
click at [250, 159] on input "time" at bounding box center [264, 161] width 29 height 8
click at [250, 160] on input "22:01" at bounding box center [264, 161] width 29 height 8
type input "21:00"
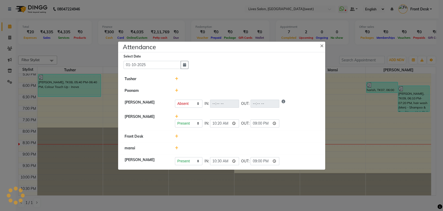
click at [346, 43] on ngb-modal-window "Attendance × Select Date 01-10-2025 Tushar Poonam Akshata Sarange Present Absen…" at bounding box center [221, 105] width 443 height 211
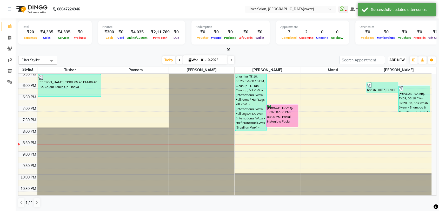
click at [395, 57] on button "ADD NEW Toggle Dropdown" at bounding box center [397, 59] width 18 height 7
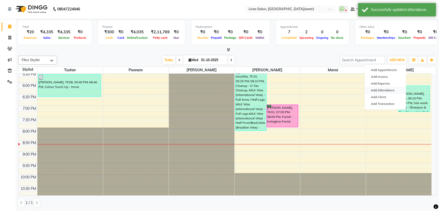
click at [379, 91] on link "Add Attendance" at bounding box center [384, 90] width 41 height 7
select select "A"
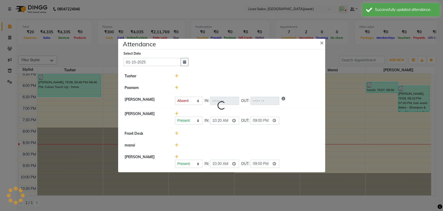
select select "A"
click at [323, 42] on span "×" at bounding box center [322, 42] width 4 height 8
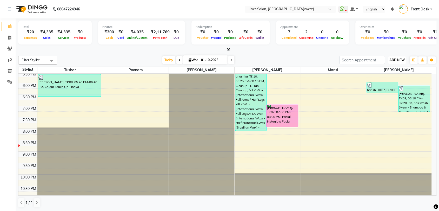
click at [399, 59] on span "ADD NEW" at bounding box center [396, 60] width 15 height 4
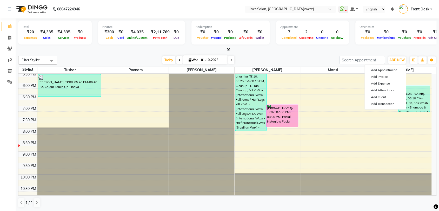
click at [402, 46] on div "Total ₹20 Expenses ₹4,335 Sales ₹4,335 Services ₹0 Products Finance ₹300 Cash ₹…" at bounding box center [227, 35] width 418 height 34
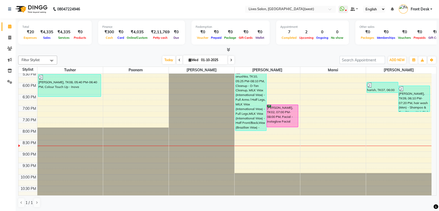
click at [425, 7] on span "Front Desk" at bounding box center [419, 8] width 19 height 5
click at [405, 39] on link "Sign out" at bounding box center [406, 37] width 48 height 8
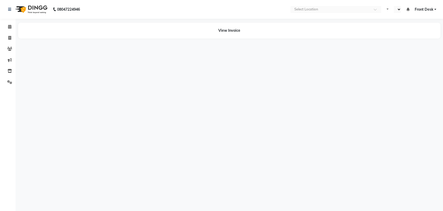
select select "en"
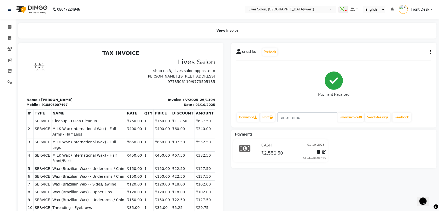
click at [430, 52] on icon "button" at bounding box center [430, 52] width 1 height 0
click at [399, 44] on div "Split Service Amount" at bounding box center [404, 45] width 36 height 6
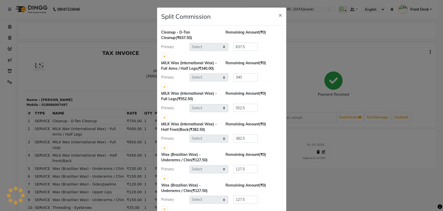
select select "26838"
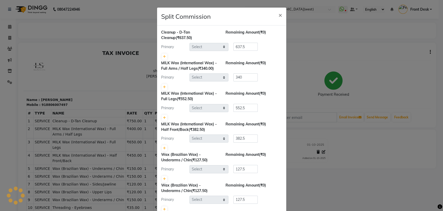
select select "26838"
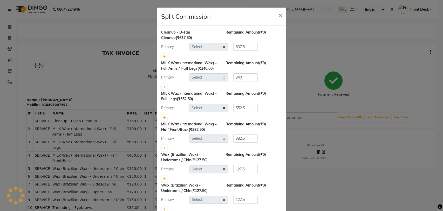
select select "26838"
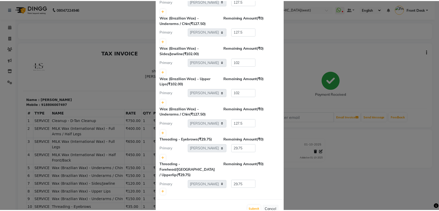
scroll to position [178, 0]
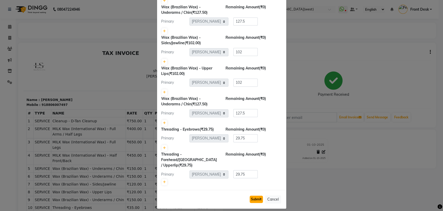
click at [251, 195] on button "Submit" at bounding box center [256, 198] width 13 height 7
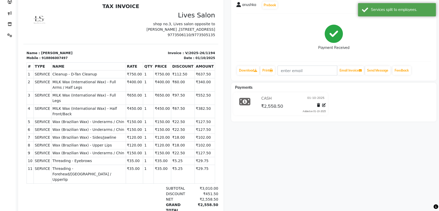
scroll to position [47, 0]
